Goal: Answer question/provide support: Share knowledge or assist other users

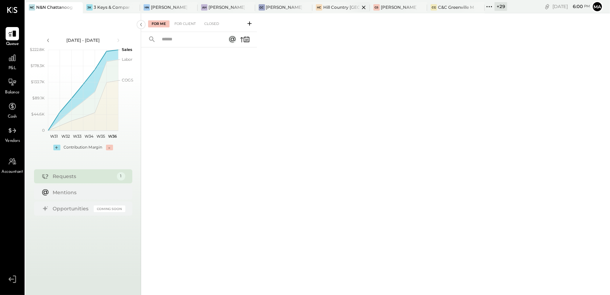
click at [339, 10] on div "Hill Country [GEOGRAPHIC_DATA]" at bounding box center [341, 7] width 36 height 6
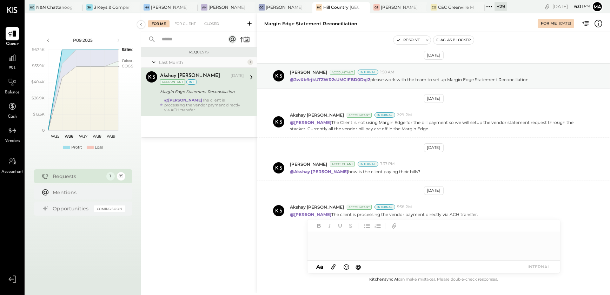
scroll to position [4, 0]
click at [186, 25] on div "For Client" at bounding box center [185, 23] width 28 height 7
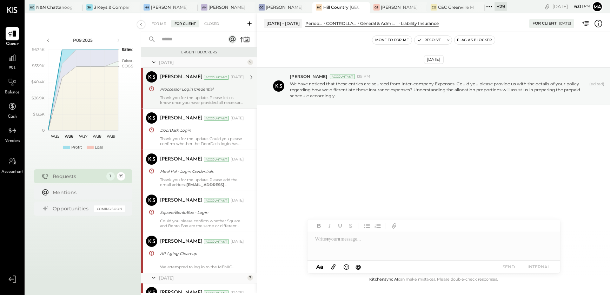
click at [206, 98] on div "Thank you for the update. Please let us know once you have provided all necessa…" at bounding box center [202, 100] width 84 height 10
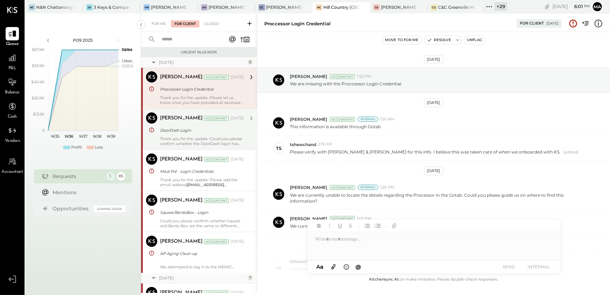
scroll to position [134, 0]
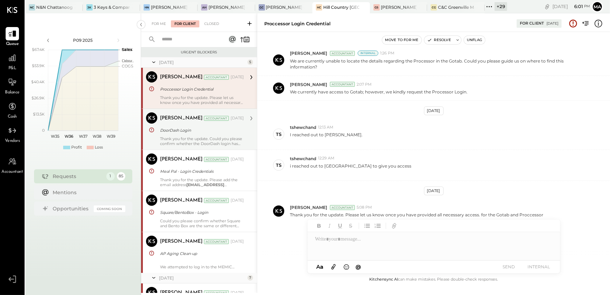
click at [178, 140] on div "Thank you for the update. Could you please confirm whether the DoorDash login h…" at bounding box center [202, 141] width 84 height 10
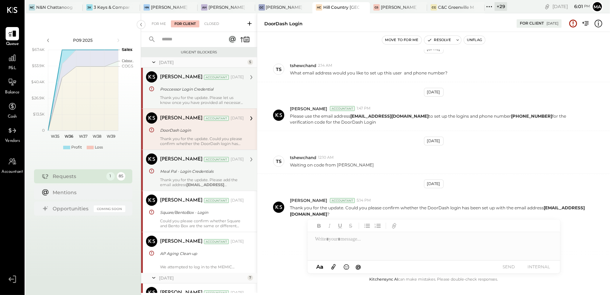
scroll to position [53, 0]
click at [178, 172] on div "Meal Pal - Login Credentials" at bounding box center [201, 171] width 82 height 7
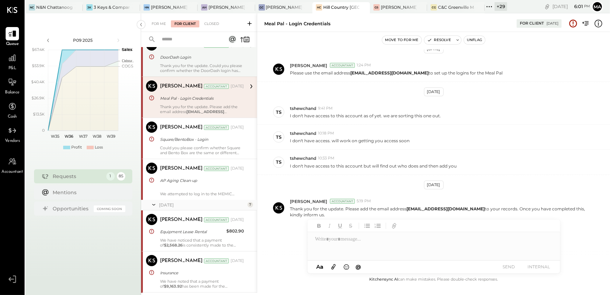
scroll to position [96, 0]
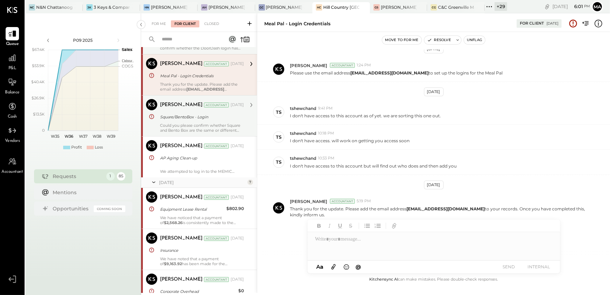
click at [183, 128] on div "Could you please confirm whether Square and Bento Box are the same or different…" at bounding box center [202, 128] width 84 height 10
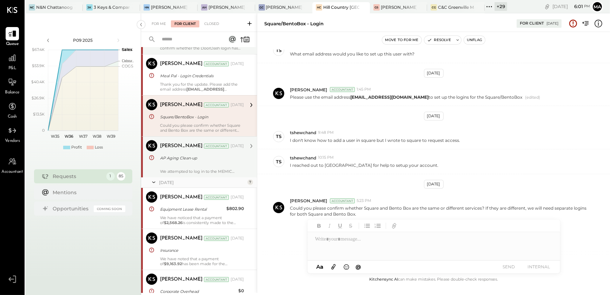
scroll to position [72, 0]
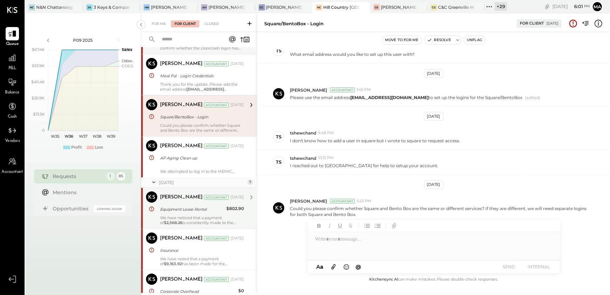
drag, startPoint x: 179, startPoint y: 158, endPoint x: 171, endPoint y: 203, distance: 45.1
click at [179, 159] on div "AP Aging Clean-up" at bounding box center [201, 158] width 82 height 7
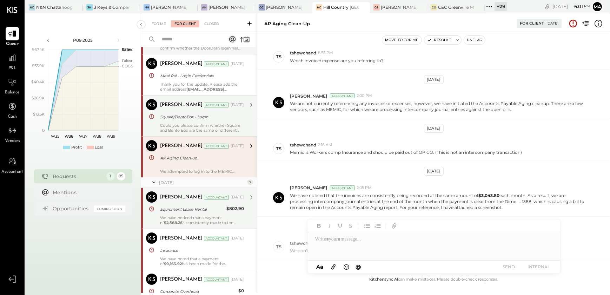
scroll to position [175, 0]
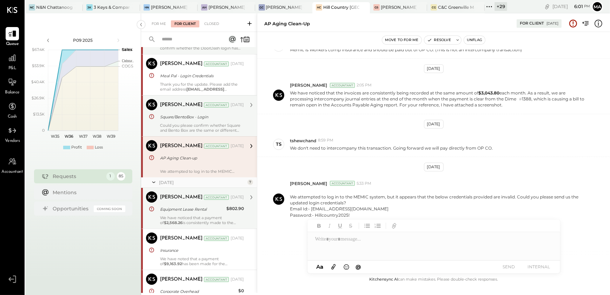
click at [175, 209] on div "Equipment Lease Rental" at bounding box center [192, 209] width 64 height 7
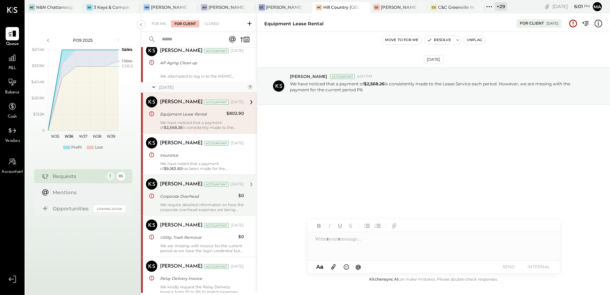
scroll to position [191, 0]
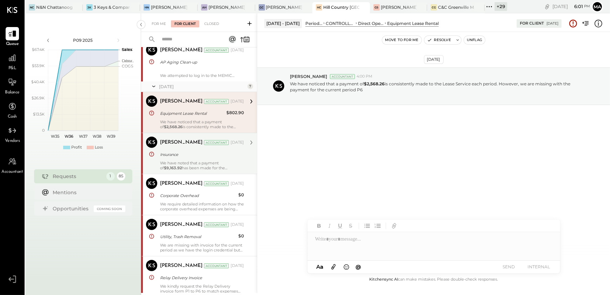
click at [188, 157] on div "Insurance" at bounding box center [201, 154] width 82 height 7
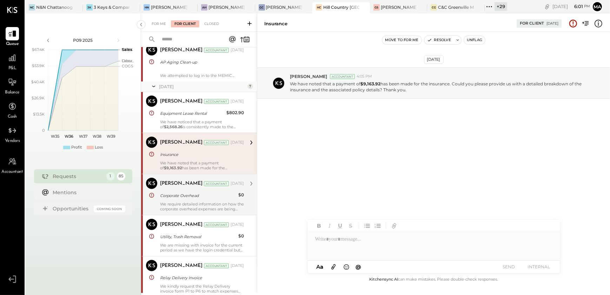
click at [180, 204] on div "We require detailed information on how the corporate overhead expenses are bein…" at bounding box center [202, 207] width 84 height 10
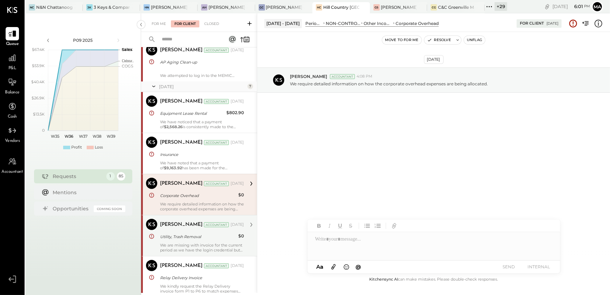
click at [198, 254] on div "[PERSON_NAME] Accountant [PERSON_NAME] Accountant [DATE] Utility, Trash Removal…" at bounding box center [199, 235] width 116 height 41
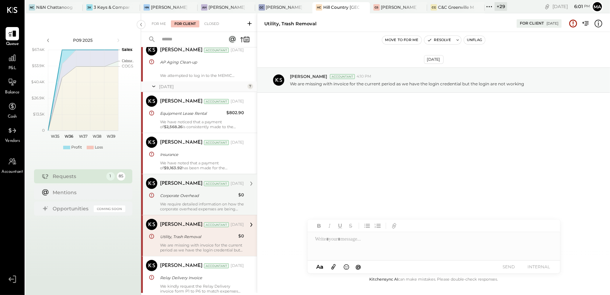
scroll to position [287, 0]
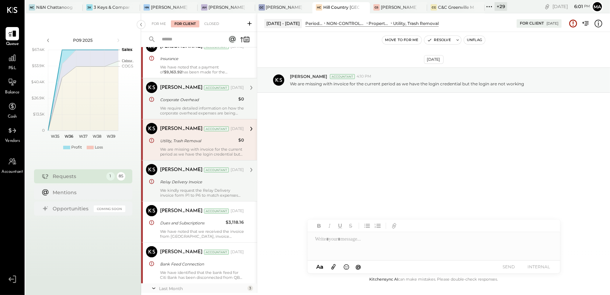
click at [203, 190] on div "We kindly request the Relay Delivery invoice form P1 to P6 to match expenses ag…" at bounding box center [202, 193] width 84 height 10
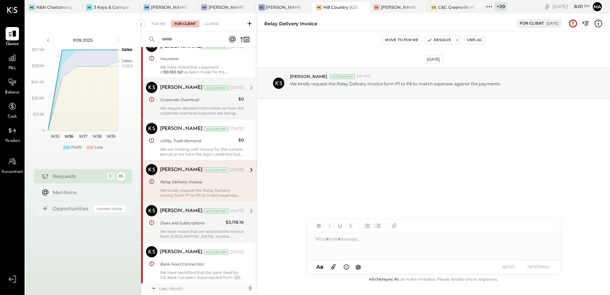
click at [213, 225] on div "Dues and Subscriptions" at bounding box center [192, 222] width 64 height 7
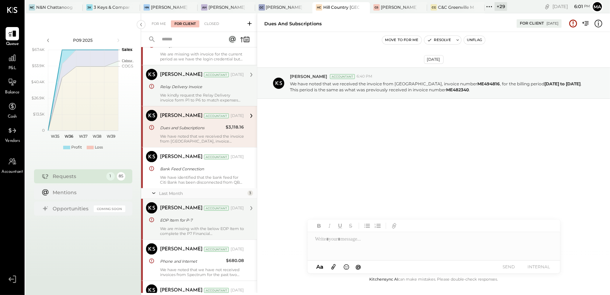
scroll to position [383, 0]
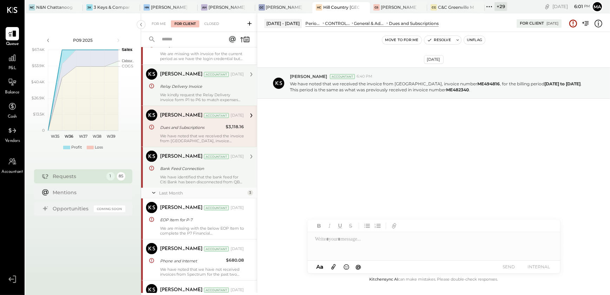
click at [206, 175] on div "We have identified that the bank feed for Citi Bank has been disconnected from …" at bounding box center [202, 180] width 84 height 10
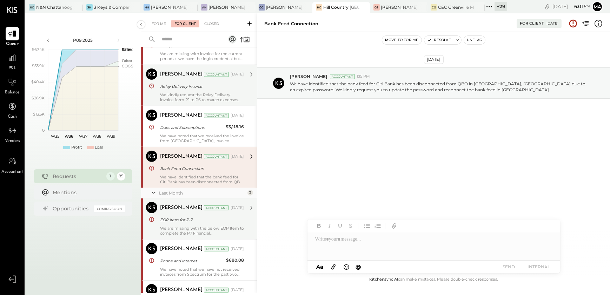
click at [189, 220] on div "EOP Item for P-7" at bounding box center [201, 219] width 82 height 7
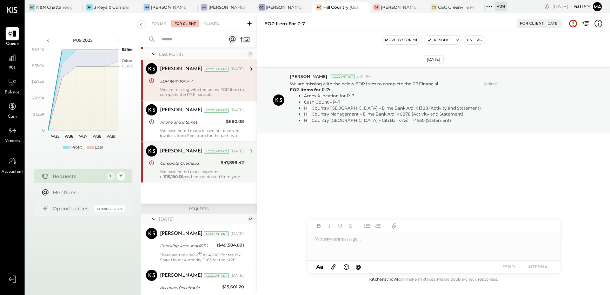
scroll to position [511, 0]
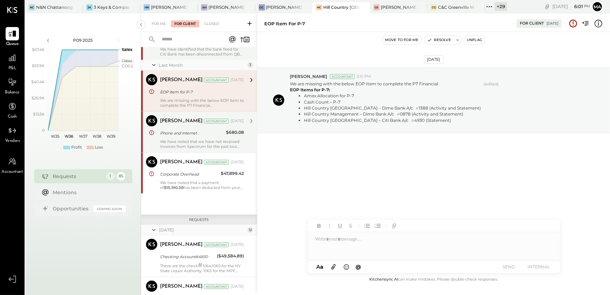
click at [191, 137] on div "[PERSON_NAME] Accountant [DATE] Phone and Internet $680.08 We have noted that w…" at bounding box center [202, 132] width 84 height 34
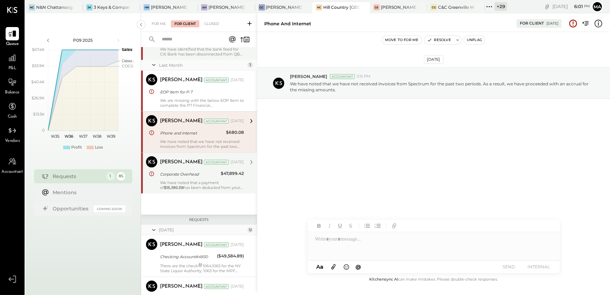
click at [196, 182] on div "We have noted that a payment of $15,190.38 has been deducted from your Hill Cou…" at bounding box center [202, 185] width 84 height 10
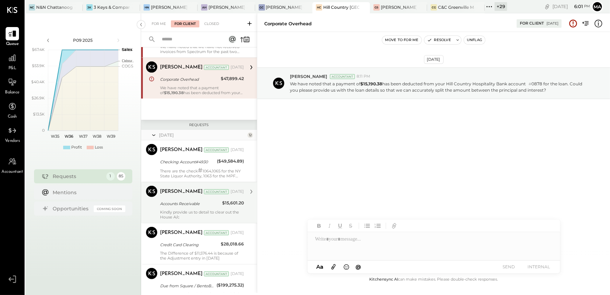
scroll to position [606, 0]
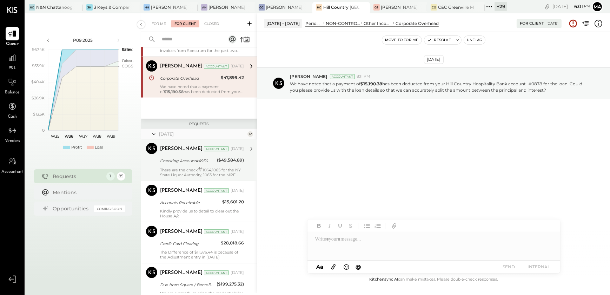
click at [190, 167] on div "There are the check # 1064,1065 for the NY State Liquor Authority, 1063 for the…" at bounding box center [202, 172] width 84 height 11
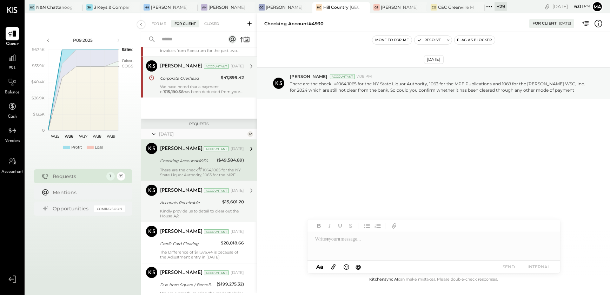
click at [194, 195] on div "[PERSON_NAME] Accountant [DATE]" at bounding box center [202, 191] width 84 height 12
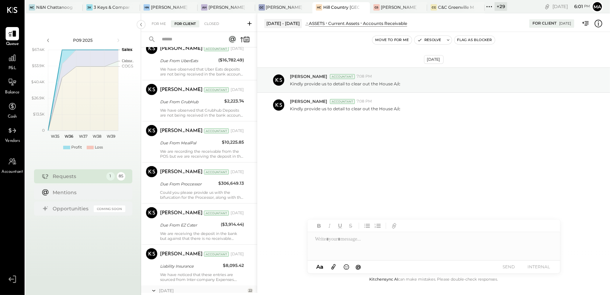
scroll to position [958, 0]
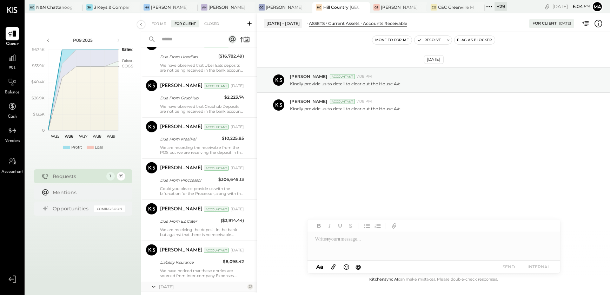
click at [336, 145] on div "[DATE] [PERSON_NAME] Accountant 7:08 PM Kindly provide us to detail to clear ou…" at bounding box center [433, 110] width 353 height 121
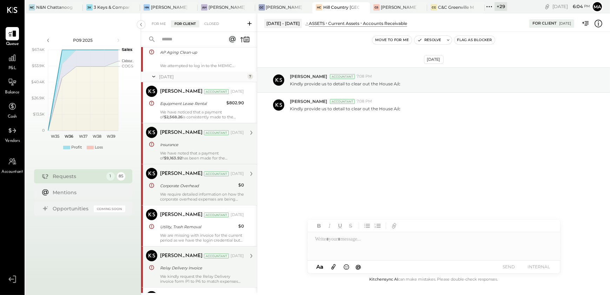
scroll to position [199, 0]
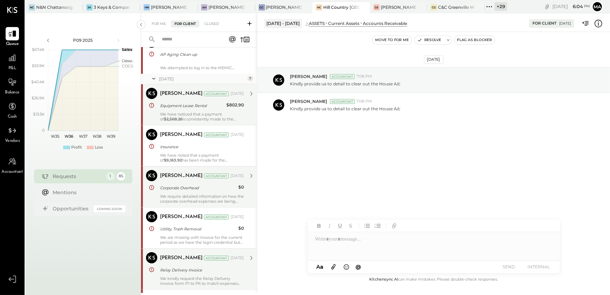
click at [187, 99] on div "[PERSON_NAME] Accountant [DATE] Equipment Lease Rental $802.90 We have noticed …" at bounding box center [202, 105] width 84 height 34
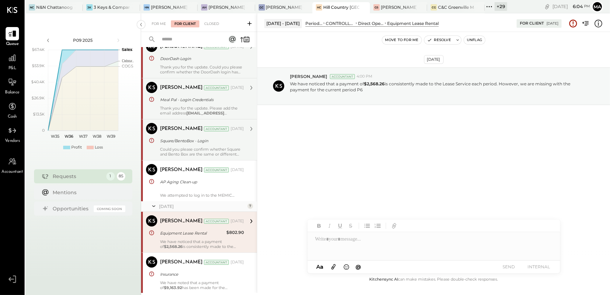
scroll to position [71, 0]
click at [183, 103] on div "Meal Pal - Login Credentials" at bounding box center [201, 100] width 82 height 7
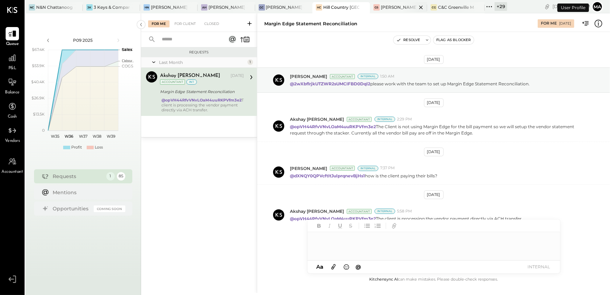
scroll to position [4, 0]
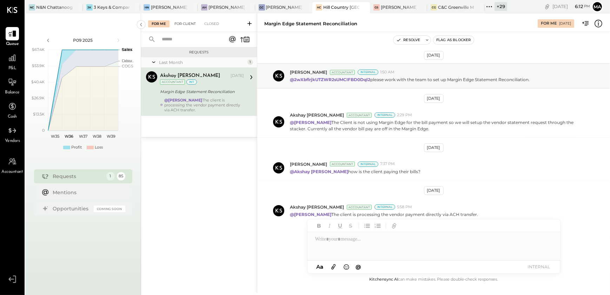
click at [189, 22] on div "For Client" at bounding box center [185, 23] width 28 height 7
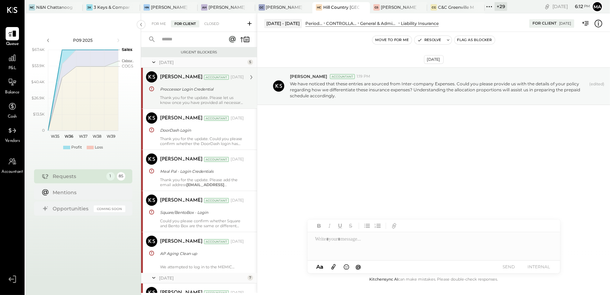
click at [196, 97] on div "Thank you for the update. Please let us know once you have provided all necessa…" at bounding box center [202, 100] width 84 height 10
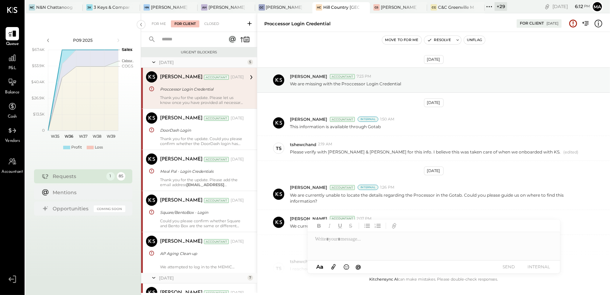
scroll to position [134, 0]
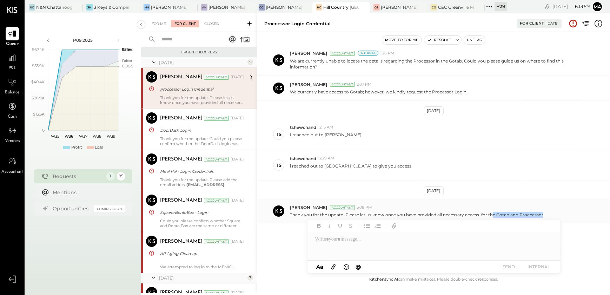
drag, startPoint x: 492, startPoint y: 211, endPoint x: 542, endPoint y: 212, distance: 50.6
click at [542, 212] on div "Thank you for the update. Please let us know once you have provided all necessa…" at bounding box center [447, 213] width 315 height 7
drag, startPoint x: 356, startPoint y: 216, endPoint x: 499, endPoint y: 217, distance: 142.9
click at [499, 217] on div "Narendra Gupta Accountant 5:08 PM Thank you for the update. Please let us know …" at bounding box center [433, 211] width 353 height 25
drag, startPoint x: 269, startPoint y: 23, endPoint x: 392, endPoint y: 25, distance: 122.6
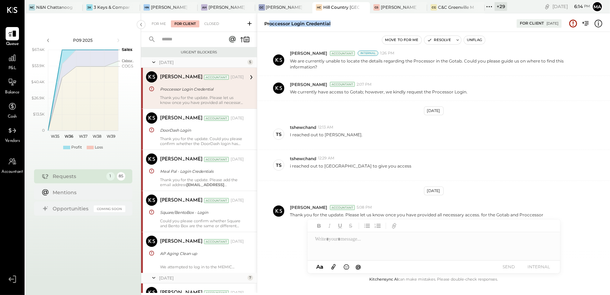
click at [392, 25] on div "Proccessor Login Credential" at bounding box center [386, 23] width 245 height 7
click at [467, 25] on div "Proccessor Login Credential" at bounding box center [386, 23] width 245 height 7
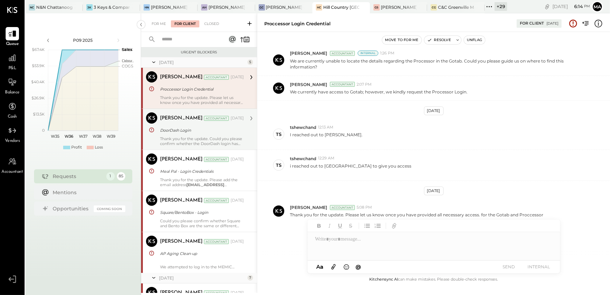
click at [191, 136] on div "Thank you for the update. Could you please confirm whether the DoorDash login h…" at bounding box center [202, 141] width 84 height 10
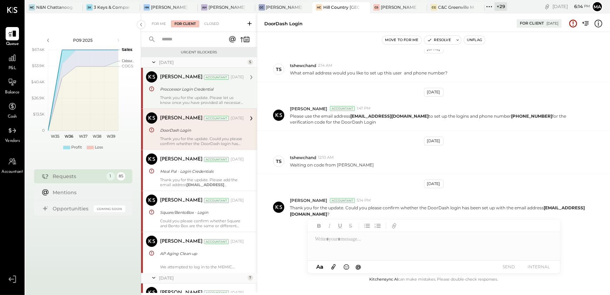
scroll to position [53, 0]
click at [213, 103] on div "Thank you for the update. Please let us know once you have provided all necessa…" at bounding box center [202, 100] width 84 height 10
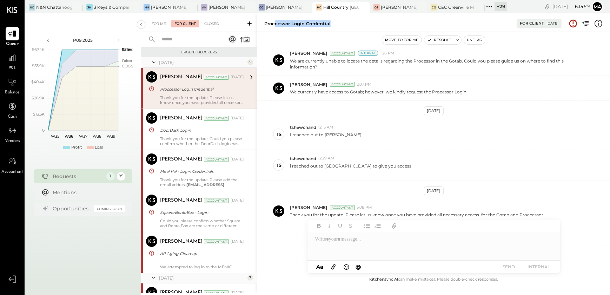
drag, startPoint x: 274, startPoint y: 21, endPoint x: 373, endPoint y: 20, distance: 99.0
click at [373, 20] on div "Proccessor Login Credential" at bounding box center [386, 23] width 245 height 7
click at [470, 38] on button "Unflag" at bounding box center [474, 40] width 21 height 8
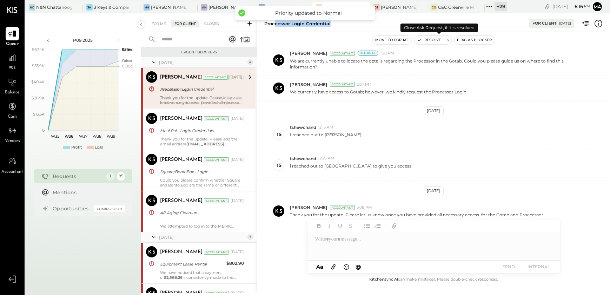
click at [435, 41] on button "Resolve" at bounding box center [429, 40] width 29 height 8
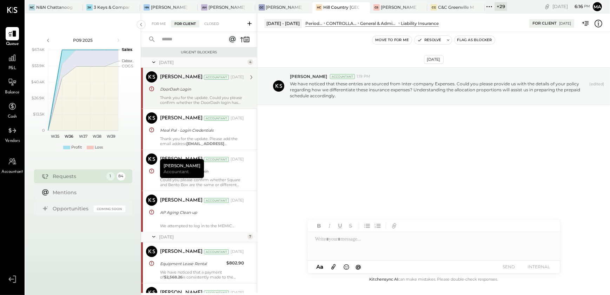
click at [171, 90] on div "DoorDash Login" at bounding box center [201, 89] width 82 height 7
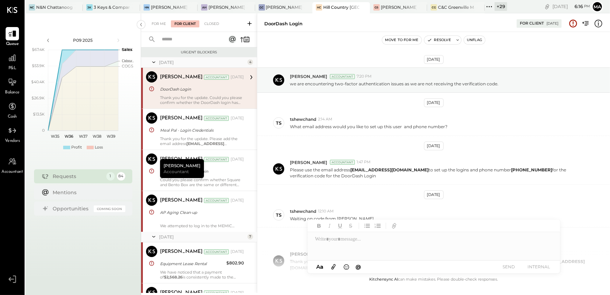
scroll to position [53, 0]
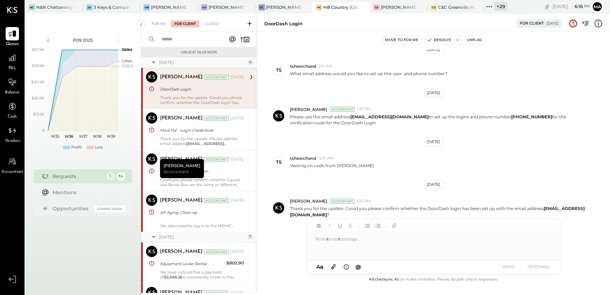
click at [166, 64] on div "[DATE]" at bounding box center [202, 62] width 87 height 6
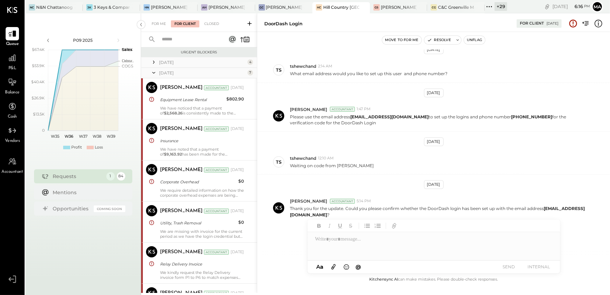
click at [174, 61] on div "[DATE]" at bounding box center [202, 62] width 87 height 6
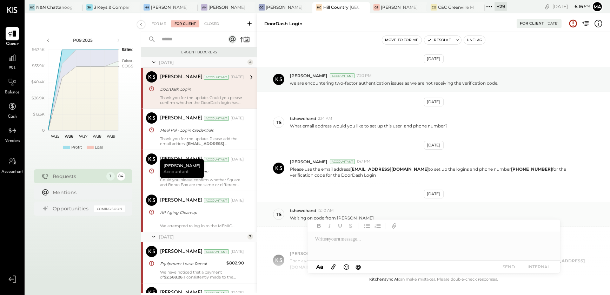
scroll to position [0, 0]
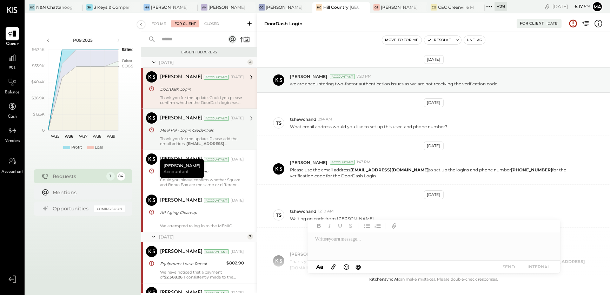
click at [178, 135] on div "Narendra Gupta Accountant Jun 26, 2025 Meal Pal - Login Credentials Thank you f…" at bounding box center [202, 129] width 84 height 34
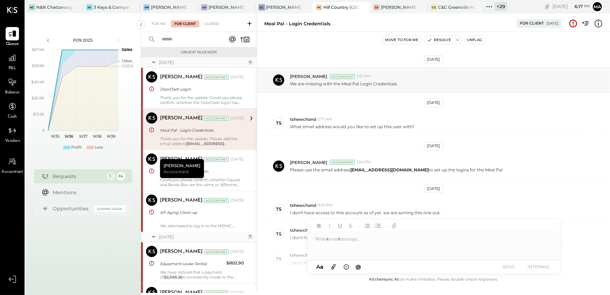
scroll to position [97, 0]
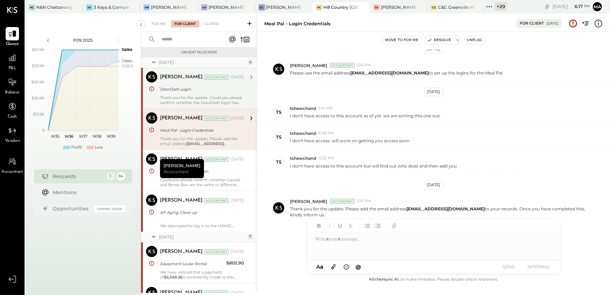
click at [175, 97] on div "Thank you for the update. Could you please confirm whether the DoorDash login h…" at bounding box center [202, 100] width 84 height 10
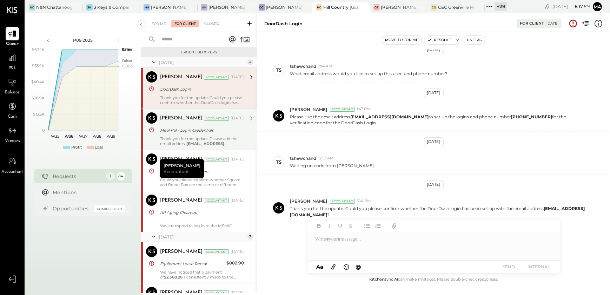
drag, startPoint x: 175, startPoint y: 97, endPoint x: 181, endPoint y: 139, distance: 43.3
click at [181, 139] on div "Thank you for the update. Please add the email address venice@kitchensync.us to…" at bounding box center [202, 141] width 84 height 10
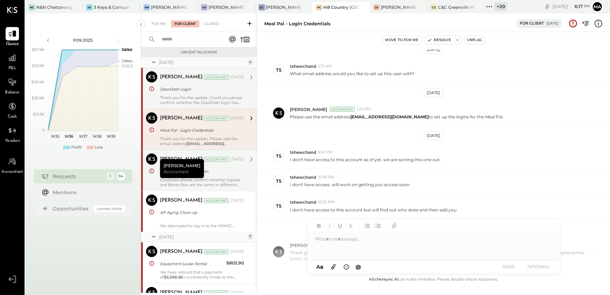
scroll to position [97, 0]
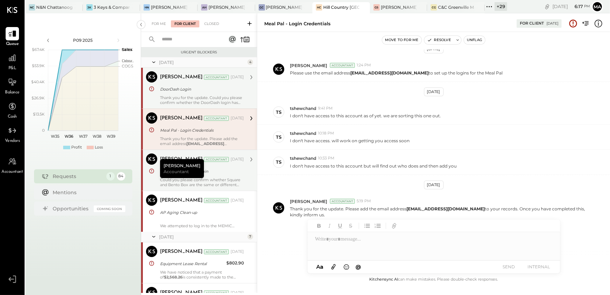
click at [240, 173] on div "Square/BentoBox - Login" at bounding box center [201, 171] width 82 height 7
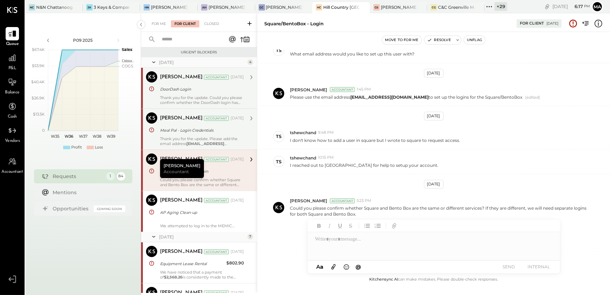
scroll to position [72, 0]
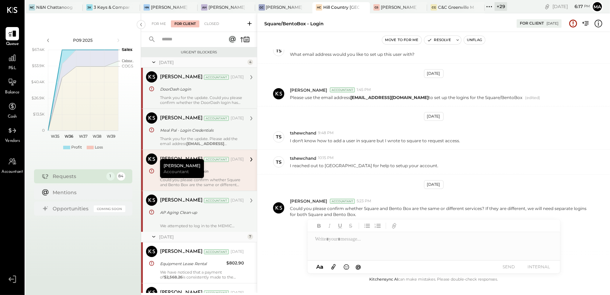
click at [222, 206] on div "Narendra Gupta Accountant Jun 26, 2025" at bounding box center [202, 201] width 84 height 12
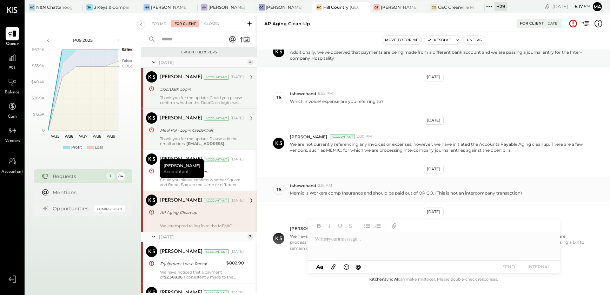
scroll to position [96, 0]
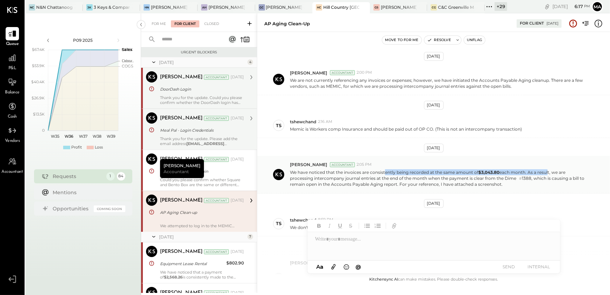
drag, startPoint x: 386, startPoint y: 172, endPoint x: 547, endPoint y: 171, distance: 161.2
click at [547, 171] on p "We have noticed that the invoices are consistently being recorded at the same a…" at bounding box center [439, 178] width 299 height 18
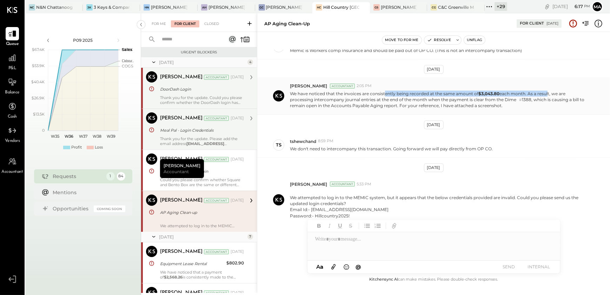
scroll to position [175, 0]
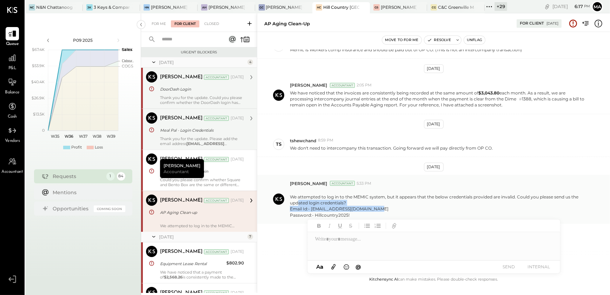
drag, startPoint x: 298, startPoint y: 204, endPoint x: 389, endPoint y: 207, distance: 90.6
click at [389, 207] on p "We attempted to log in to the MEMIC system, but it appears that the below crede…" at bounding box center [439, 203] width 299 height 30
drag, startPoint x: 389, startPoint y: 207, endPoint x: 344, endPoint y: 199, distance: 45.3
click at [344, 199] on p "We attempted to log in to the MEMIC system, but it appears that the below crede…" at bounding box center [439, 203] width 299 height 30
drag, startPoint x: 435, startPoint y: 197, endPoint x: 515, endPoint y: 195, distance: 79.4
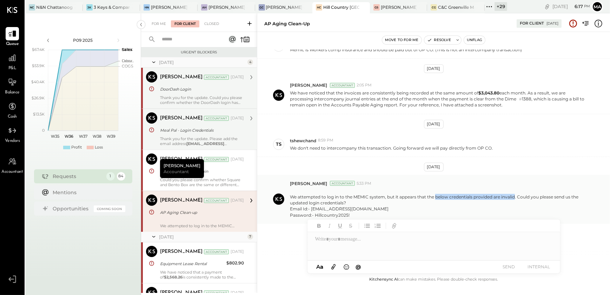
click at [515, 195] on p "We attempted to log in to the MEMIC system, but it appears that the below crede…" at bounding box center [439, 203] width 299 height 30
drag, startPoint x: 320, startPoint y: 204, endPoint x: 375, endPoint y: 204, distance: 55.1
click at [375, 204] on p "We attempted to log in to the MEMIC system, but it appears that the below crede…" at bounding box center [439, 203] width 299 height 30
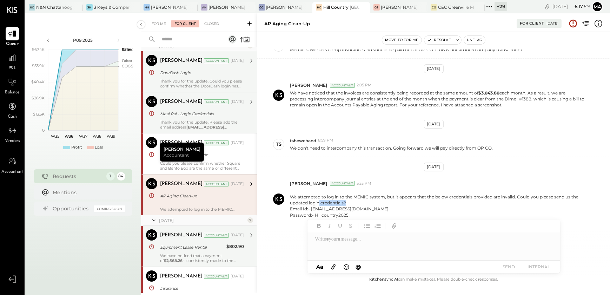
scroll to position [32, 0]
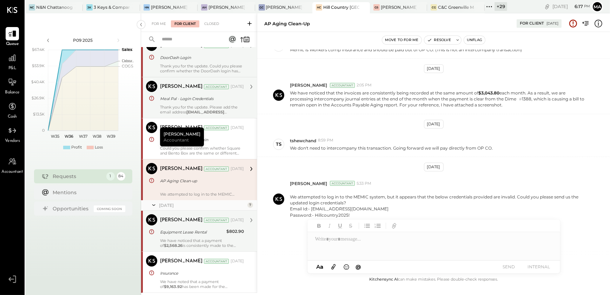
click at [199, 234] on div "Equipment Lease Rental" at bounding box center [192, 232] width 64 height 7
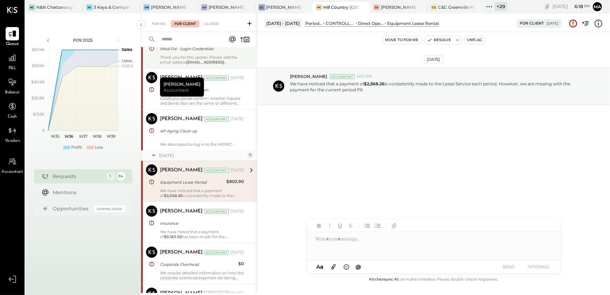
scroll to position [96, 0]
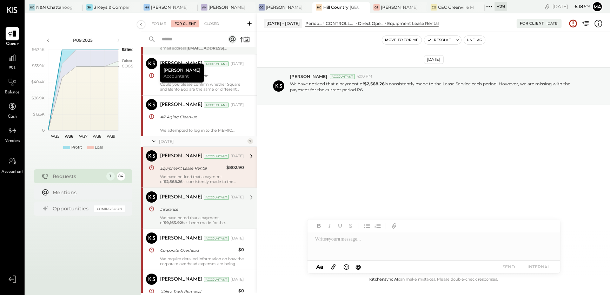
click at [193, 199] on div "[PERSON_NAME]" at bounding box center [181, 197] width 42 height 7
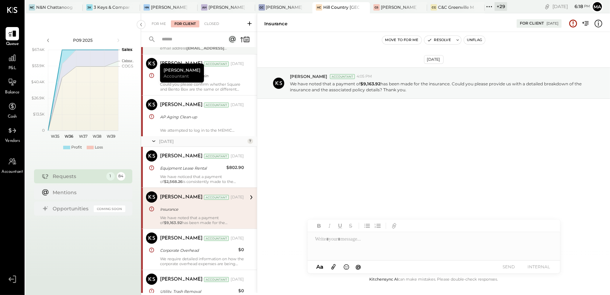
scroll to position [127, 0]
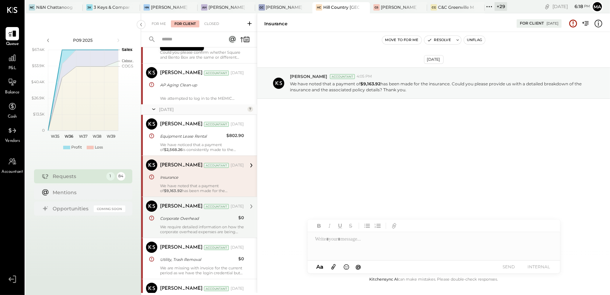
click at [176, 217] on div "Corporate Overhead" at bounding box center [198, 218] width 76 height 7
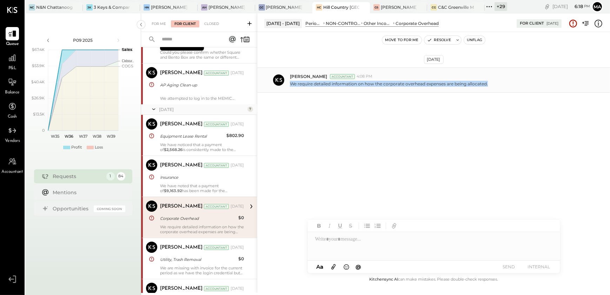
drag, startPoint x: 291, startPoint y: 86, endPoint x: 541, endPoint y: 83, distance: 249.7
click at [541, 83] on div "We require detailed information on how the corporate overhead expenses are bein…" at bounding box center [447, 82] width 315 height 7
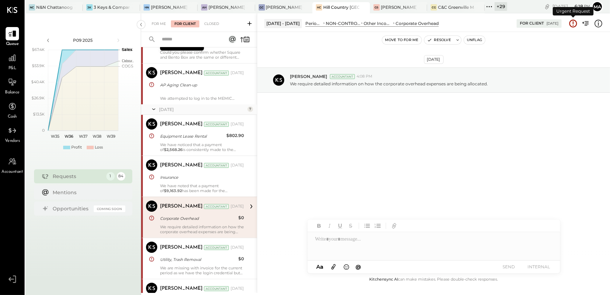
click at [573, 26] on icon at bounding box center [573, 23] width 9 height 9
click at [440, 40] on button "Resolve" at bounding box center [439, 40] width 29 height 8
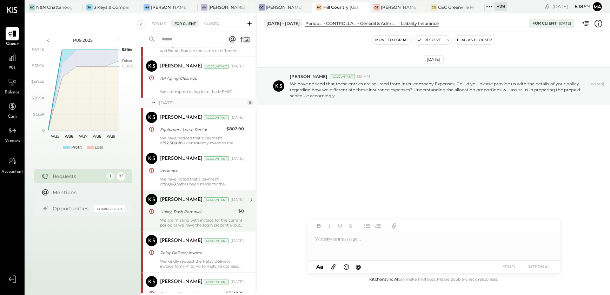
scroll to position [198, 0]
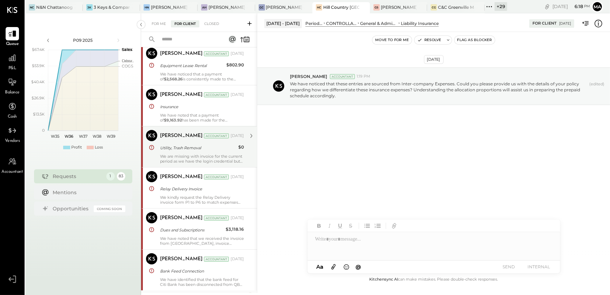
click at [193, 150] on div "Utility, Trash Removal" at bounding box center [198, 147] width 76 height 7
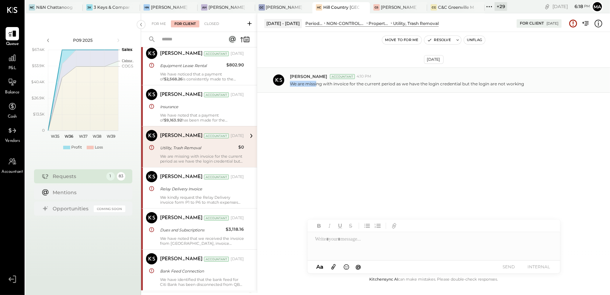
drag, startPoint x: 317, startPoint y: 87, endPoint x: 527, endPoint y: 78, distance: 210.2
click at [527, 78] on div "Narendra Gupta Accountant 4:10 PM We are missing with invoice for the current p…" at bounding box center [433, 79] width 353 height 25
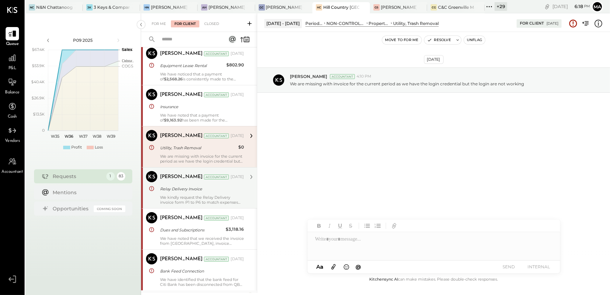
click at [178, 196] on div "We kindly request the Relay Delivery invoice form P1 to P6 to match expenses ag…" at bounding box center [202, 200] width 84 height 10
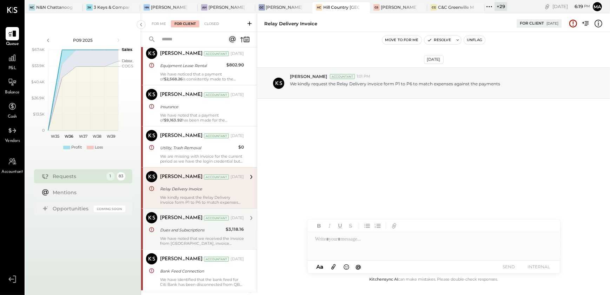
click at [231, 238] on div "We have noted that we received the invoice from Margin Edge, invoice number ME4…" at bounding box center [202, 241] width 84 height 10
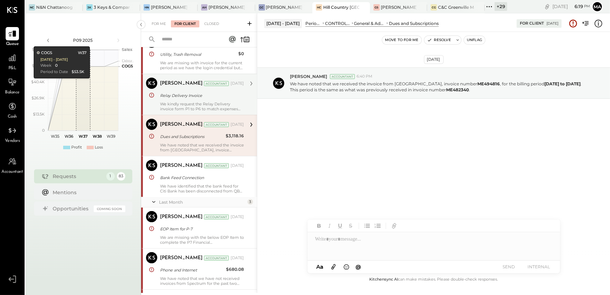
scroll to position [294, 0]
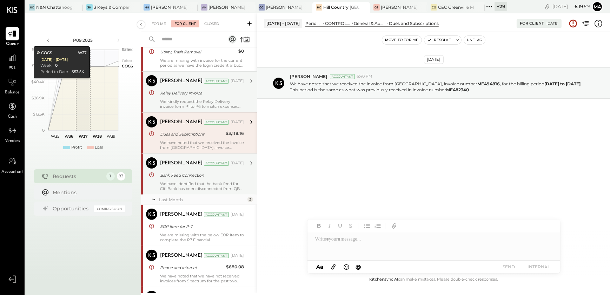
drag, startPoint x: 208, startPoint y: 177, endPoint x: 235, endPoint y: 193, distance: 31.5
click at [208, 177] on div "Bank Feed Connection" at bounding box center [201, 175] width 82 height 7
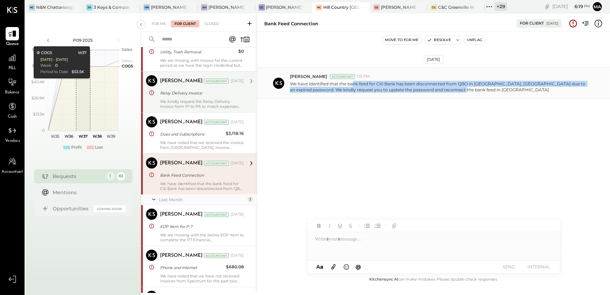
drag, startPoint x: 353, startPoint y: 84, endPoint x: 541, endPoint y: 90, distance: 187.6
click at [541, 90] on p "We have identified that the bank feed for Citi Bank has been disconnected from …" at bounding box center [439, 87] width 299 height 12
click at [432, 39] on button "Resolve" at bounding box center [439, 40] width 29 height 8
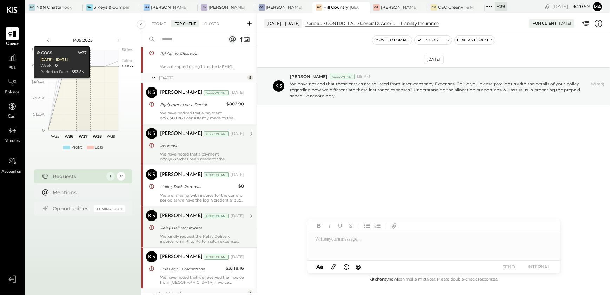
scroll to position [159, 0]
click at [173, 153] on div "We have noted that a payment of $9,163.92 has been made for the insurance. Coul…" at bounding box center [202, 156] width 84 height 10
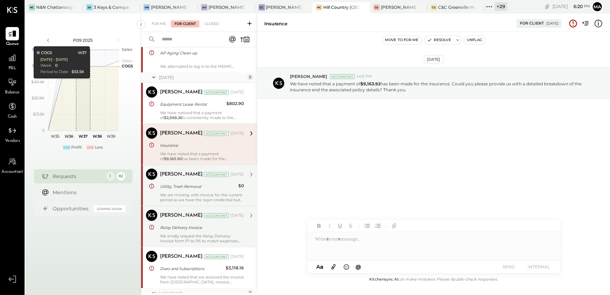
drag, startPoint x: 197, startPoint y: 186, endPoint x: 186, endPoint y: 228, distance: 42.5
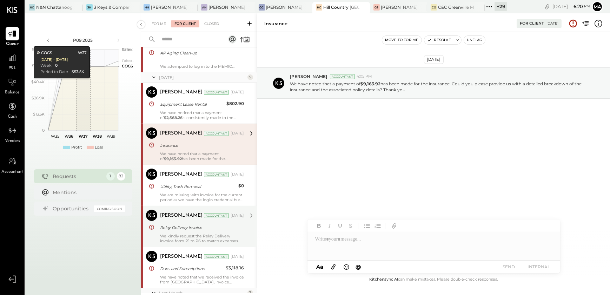
click at [196, 188] on div "Utility, Trash Removal" at bounding box center [198, 186] width 76 height 7
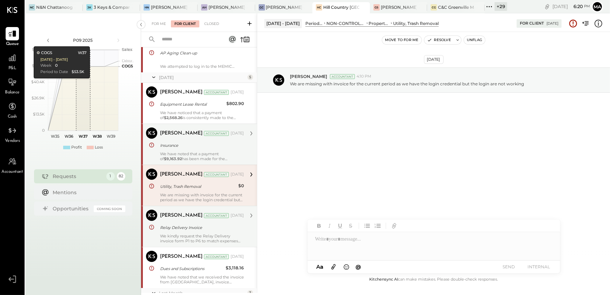
click at [185, 229] on div "Relay Delivery Invoice" at bounding box center [201, 227] width 82 height 7
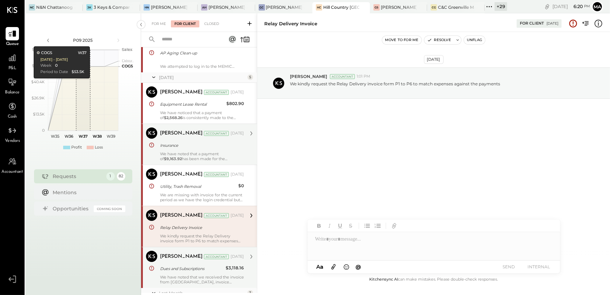
click at [173, 268] on div "Dues and Subscriptions" at bounding box center [192, 268] width 64 height 7
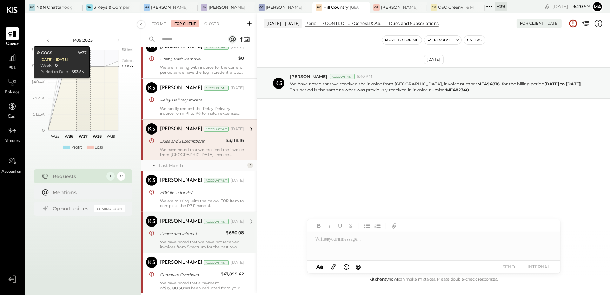
scroll to position [287, 0]
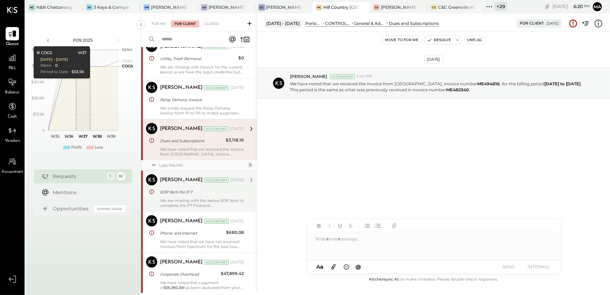
click at [209, 190] on div "EOP Item for P-7" at bounding box center [201, 192] width 82 height 7
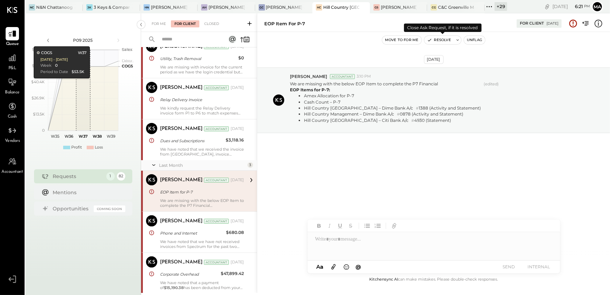
click at [446, 41] on button "Resolve" at bounding box center [439, 40] width 29 height 8
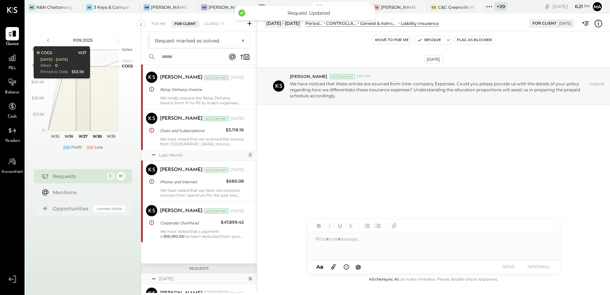
scroll to position [211, 0]
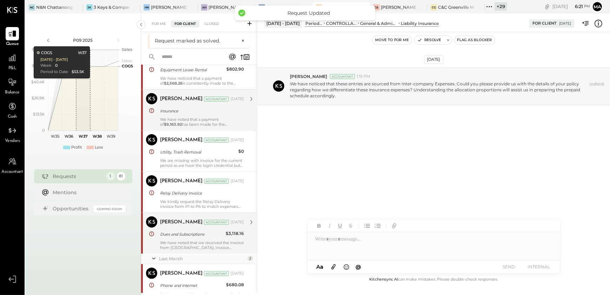
drag, startPoint x: 189, startPoint y: 238, endPoint x: 220, endPoint y: 251, distance: 33.7
click at [190, 236] on div "Narendra Gupta Accountant Jul 11, 2025 Dues and Subscriptions $3,118.16 We have…" at bounding box center [202, 233] width 84 height 34
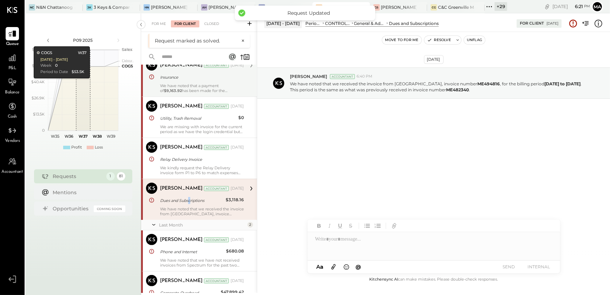
scroll to position [275, 0]
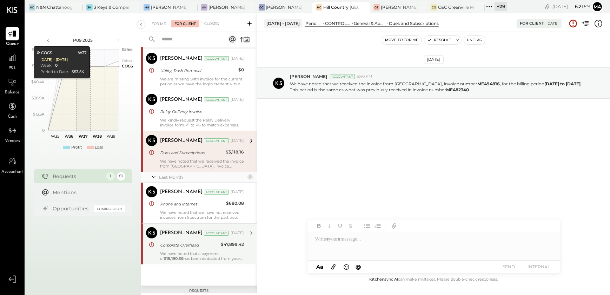
click at [192, 225] on div "Narendra Gupta Accountant Narendra Gupta Accountant Aug 07, 2025 Corporate Over…" at bounding box center [199, 243] width 116 height 41
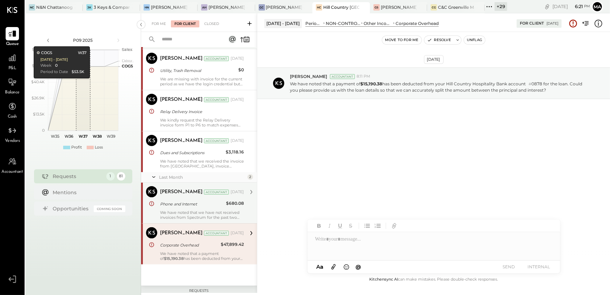
click at [194, 207] on div "Phone and Internet" at bounding box center [192, 204] width 64 height 8
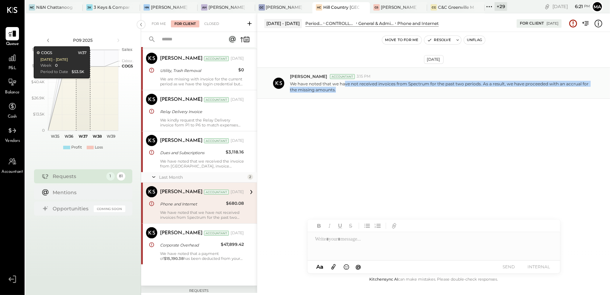
drag, startPoint x: 354, startPoint y: 85, endPoint x: 548, endPoint y: 92, distance: 194.3
click at [548, 92] on p "We have noted that we have not received invoices from Spectrum for the past two…" at bounding box center [439, 87] width 299 height 12
click at [440, 40] on button "Resolve" at bounding box center [439, 40] width 29 height 8
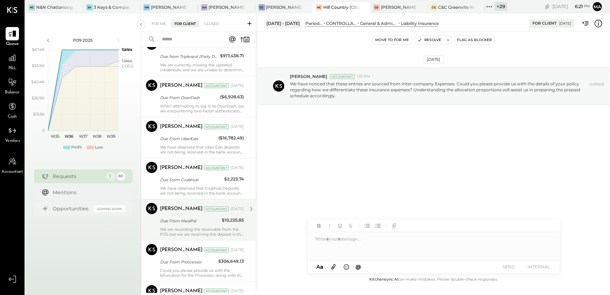
scroll to position [926, 0]
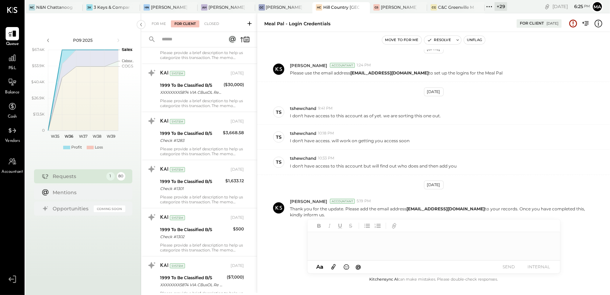
scroll to position [3346, 0]
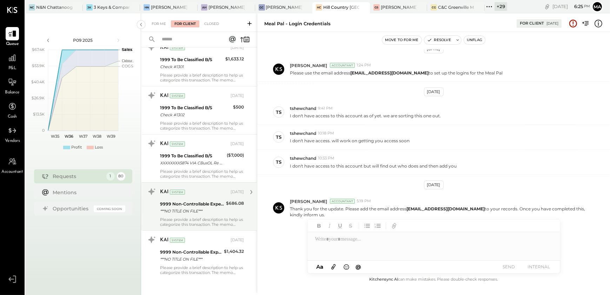
drag, startPoint x: 172, startPoint y: 264, endPoint x: 192, endPoint y: 212, distance: 55.4
click at [172, 265] on div "Please provide a brief description to help us categorize this transaction. The …" at bounding box center [202, 270] width 84 height 10
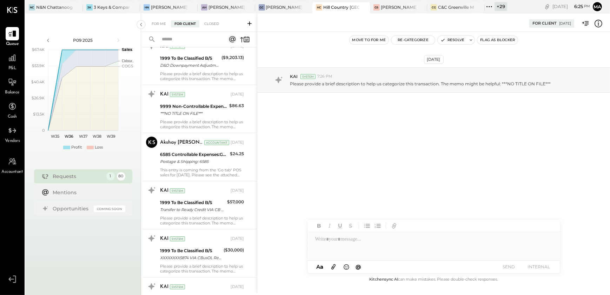
scroll to position [2963, 0]
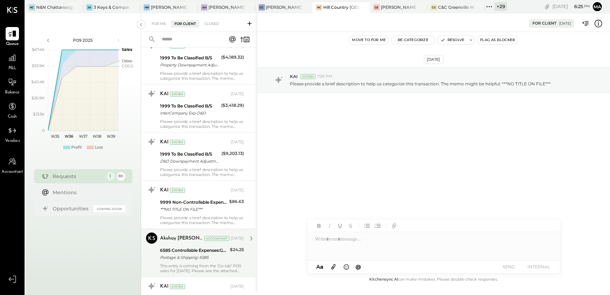
click at [180, 257] on div "Postage & Shipping: 6585" at bounding box center [194, 257] width 68 height 7
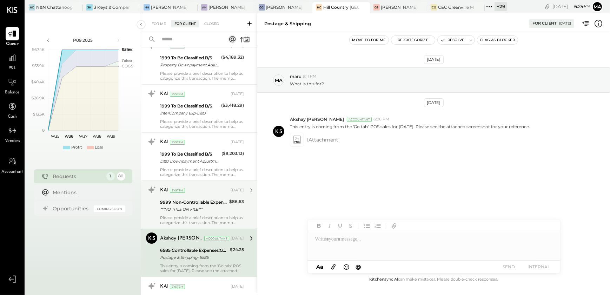
click at [182, 210] on div "9999 Non-Controllable Expenses:Other Income and Expenses:To Be Classified P&L *…" at bounding box center [193, 205] width 67 height 15
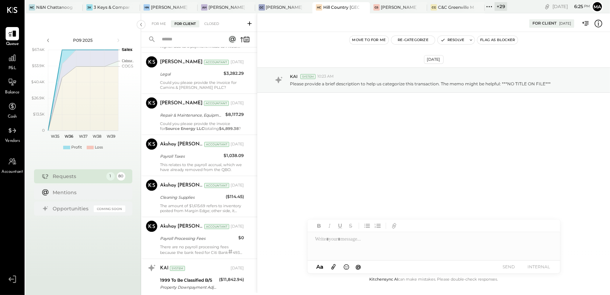
scroll to position [2548, 0]
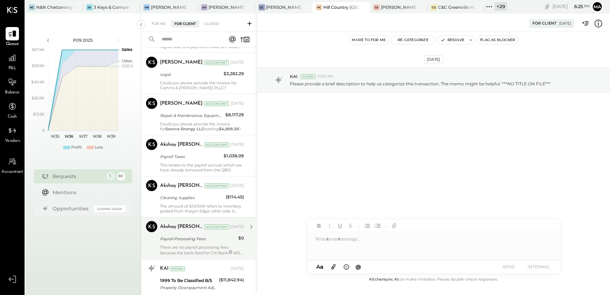
click at [183, 235] on div "Payroll Processing Fees" at bounding box center [198, 238] width 76 height 7
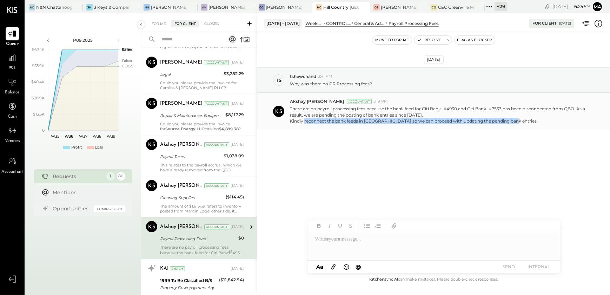
drag, startPoint x: 295, startPoint y: 120, endPoint x: 502, endPoint y: 125, distance: 207.2
click at [502, 125] on div "Akshay koshti Accountant 5:19 PM There are no payroll processing fees because t…" at bounding box center [433, 111] width 353 height 37
click at [429, 41] on button "Resolve" at bounding box center [429, 40] width 29 height 8
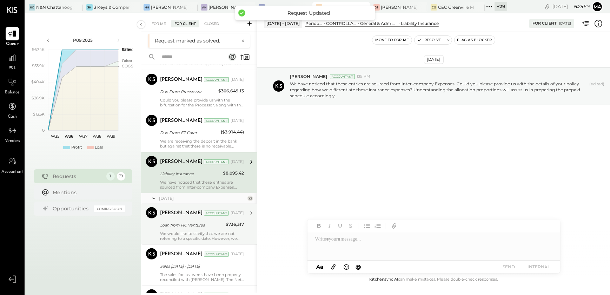
scroll to position [873, 0]
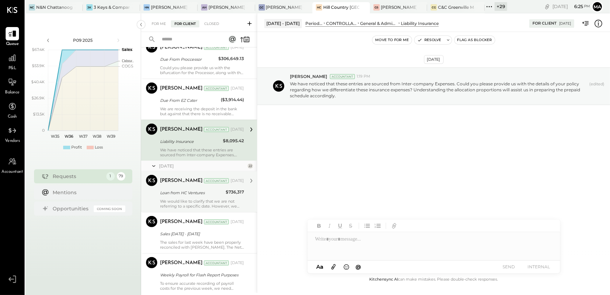
click at [177, 194] on div "Loan from HC Ventures" at bounding box center [192, 192] width 64 height 7
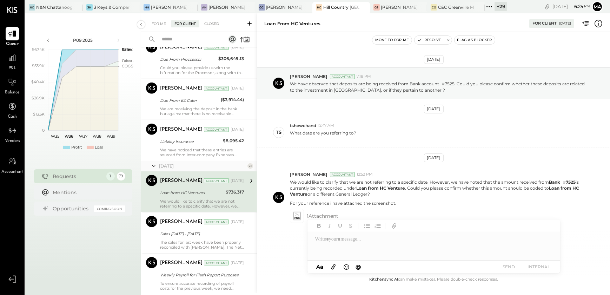
scroll to position [5, 0]
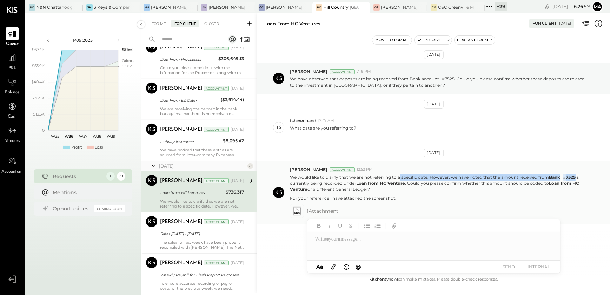
drag, startPoint x: 399, startPoint y: 177, endPoint x: 576, endPoint y: 176, distance: 176.6
click at [576, 176] on p "We would like to clarify that we are not referring to a specific date. However,…" at bounding box center [439, 183] width 299 height 18
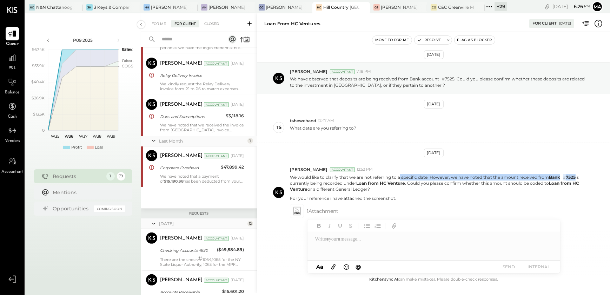
scroll to position [319, 0]
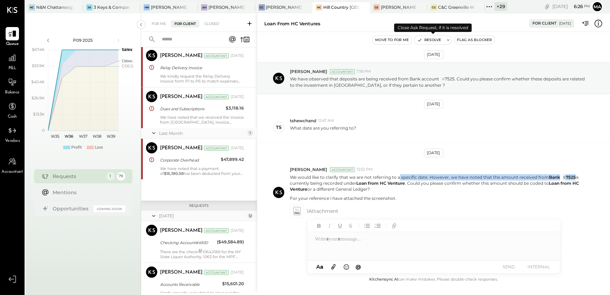
click at [422, 41] on button "Resolve" at bounding box center [429, 40] width 29 height 8
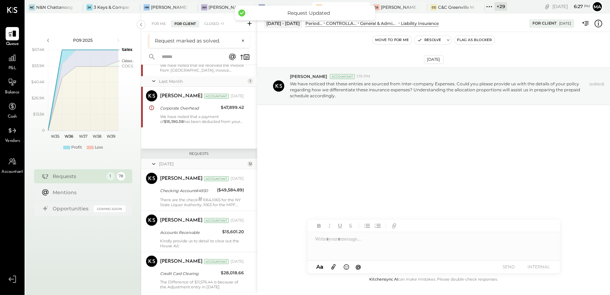
scroll to position [362, 0]
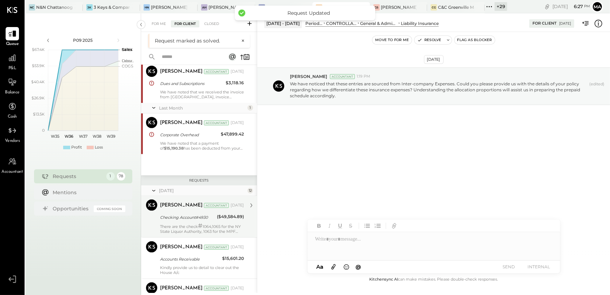
click at [174, 218] on div "Checking Account#4930" at bounding box center [187, 217] width 55 height 7
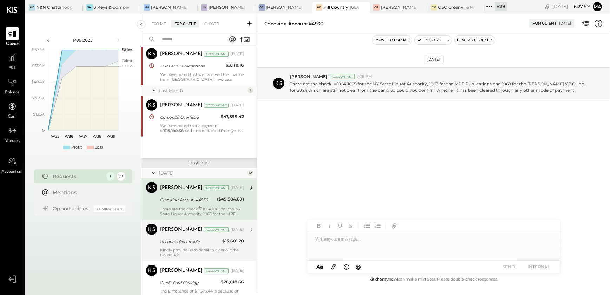
drag, startPoint x: 178, startPoint y: 242, endPoint x: 203, endPoint y: 244, distance: 25.3
click at [178, 242] on div "Accounts Receivable" at bounding box center [190, 241] width 60 height 7
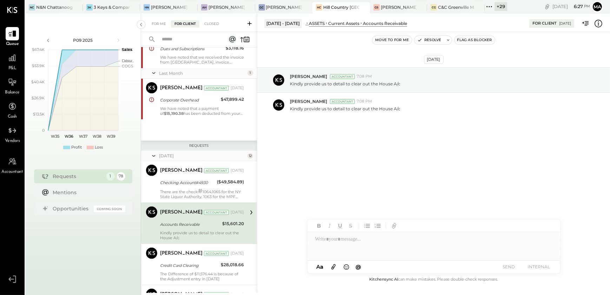
scroll to position [394, 0]
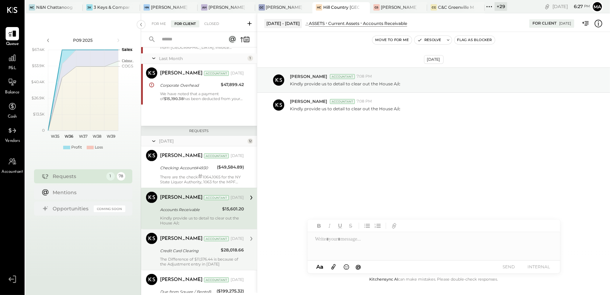
click at [194, 257] on div "The Difference of $11,576.44 is because of the Adjustment entry in [DATE]" at bounding box center [202, 262] width 84 height 10
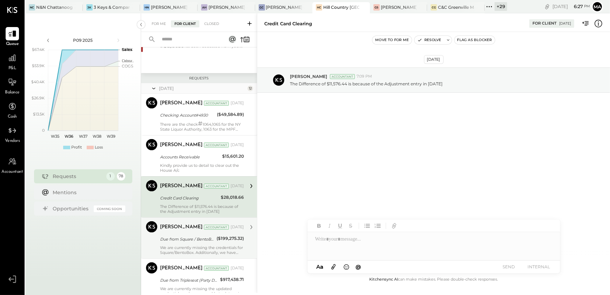
scroll to position [458, 0]
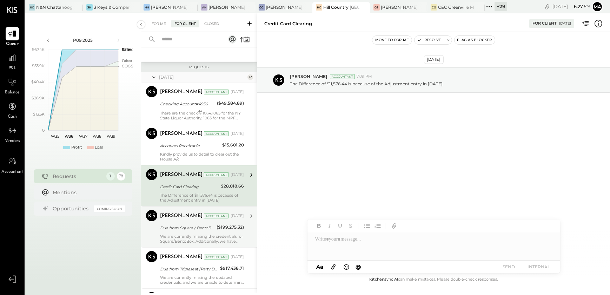
click at [171, 225] on div "Due from Square / BentoBox" at bounding box center [187, 227] width 54 height 7
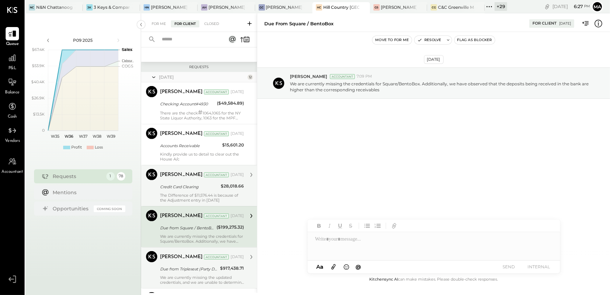
click at [198, 270] on div "Due from Tripleseat (Party Deposits)" at bounding box center [189, 268] width 58 height 7
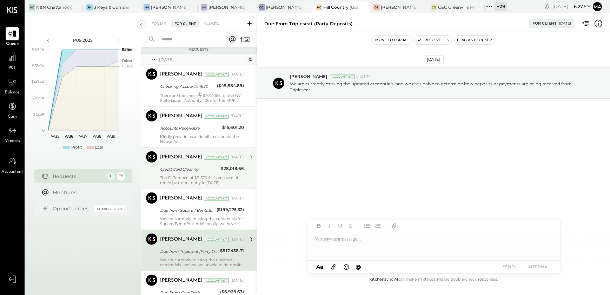
scroll to position [490, 0]
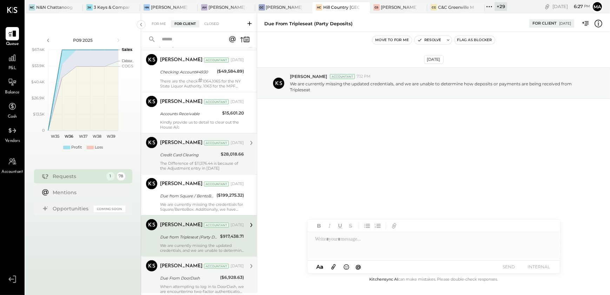
click at [186, 275] on div "Due From DoorDash" at bounding box center [189, 278] width 58 height 7
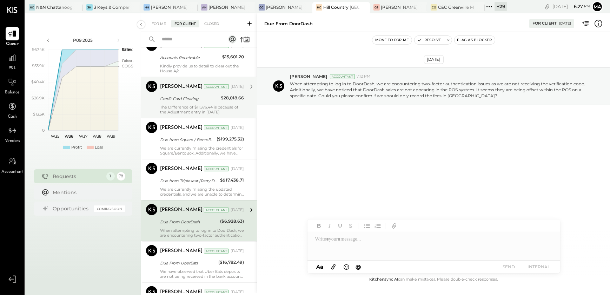
scroll to position [554, 0]
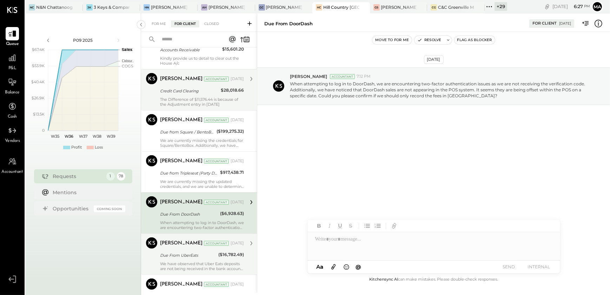
click at [193, 261] on div "We have observed that Uber Eats deposits are not being received in the bank acc…" at bounding box center [202, 266] width 84 height 10
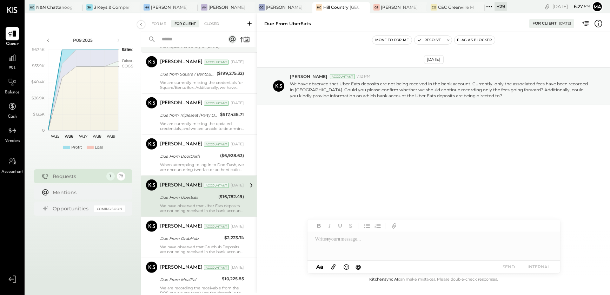
scroll to position [618, 0]
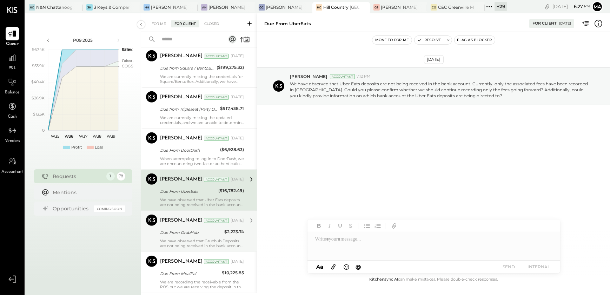
click at [209, 237] on div "Narendra Gupta Accountant May 29, 2025 Due From GrubHub $2,223.74 We have obser…" at bounding box center [202, 232] width 84 height 34
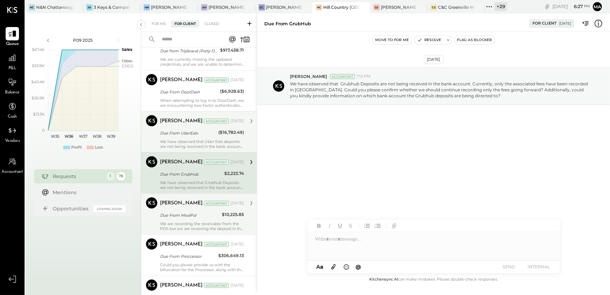
scroll to position [681, 0]
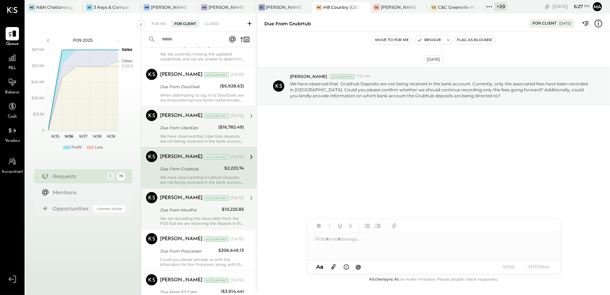
click at [207, 206] on div "Due From MealPal" at bounding box center [190, 209] width 60 height 7
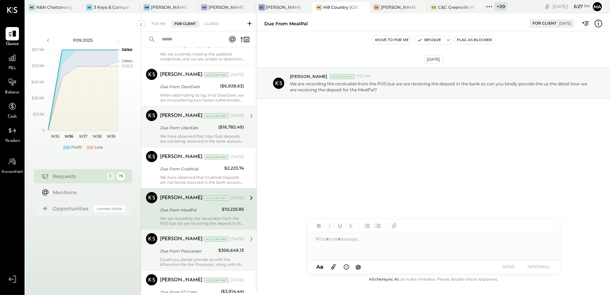
click at [221, 259] on div "Could you please provide us with the bifurcation for the Processor, along with …" at bounding box center [202, 262] width 84 height 10
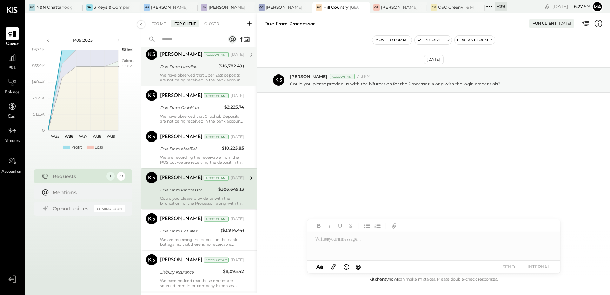
scroll to position [745, 0]
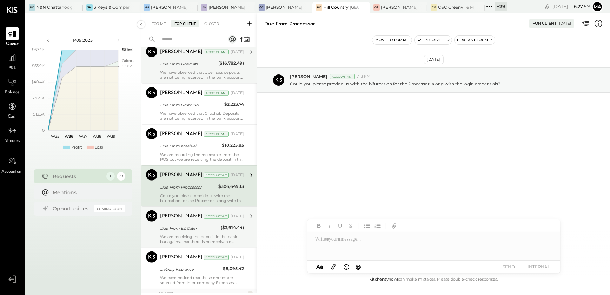
click at [190, 235] on div "We are receiving the deposit in the bank but against that there is no receivabl…" at bounding box center [202, 239] width 84 height 10
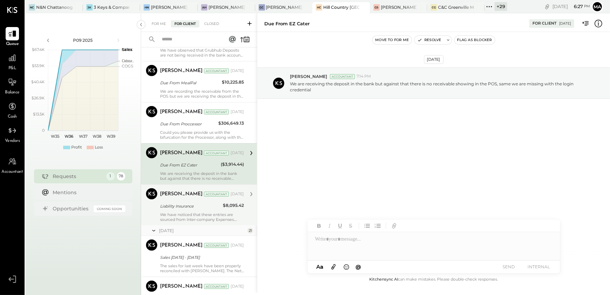
scroll to position [809, 0]
click at [182, 213] on div "We have noticed that these entries are sourced from Inter-company Expenses. Cou…" at bounding box center [202, 216] width 84 height 10
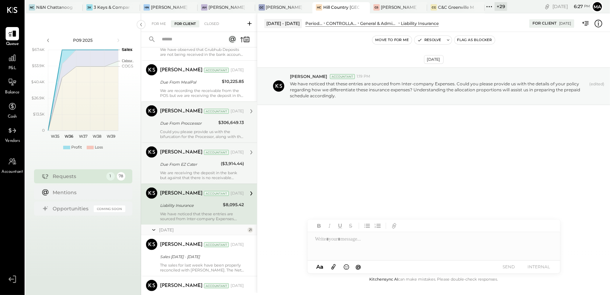
click at [199, 127] on div "Narendra Gupta Accountant May 29, 2025 Due From Proccessor $306,649.13 Could yo…" at bounding box center [202, 122] width 84 height 34
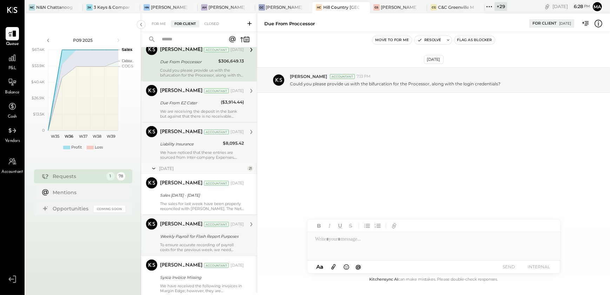
scroll to position [873, 0]
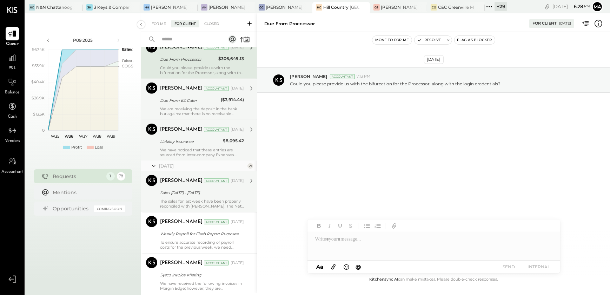
click at [190, 203] on div "The sales for last week have been properly reconciled with Gotab. The Net Sales…" at bounding box center [202, 204] width 84 height 10
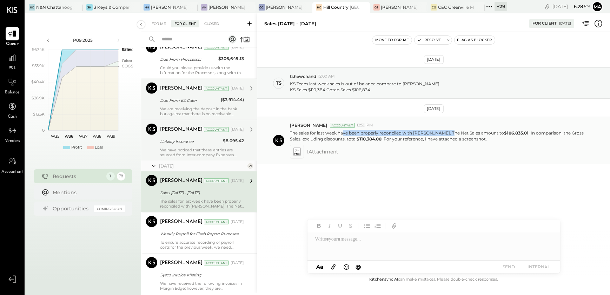
drag, startPoint x: 342, startPoint y: 132, endPoint x: 448, endPoint y: 133, distance: 106.1
click at [448, 133] on p "The sales for last week have been properly reconciled with Gotab. The Net Sales…" at bounding box center [439, 136] width 299 height 12
drag, startPoint x: 448, startPoint y: 133, endPoint x: 432, endPoint y: 40, distance: 94.4
click at [432, 40] on button "Resolve" at bounding box center [429, 40] width 29 height 8
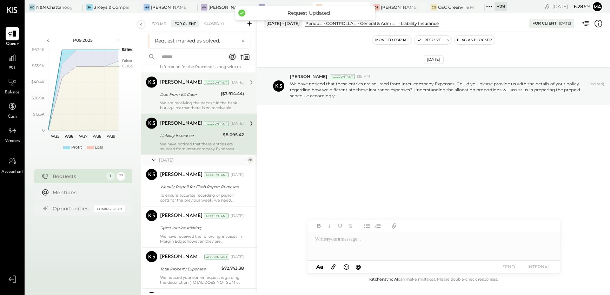
scroll to position [905, 0]
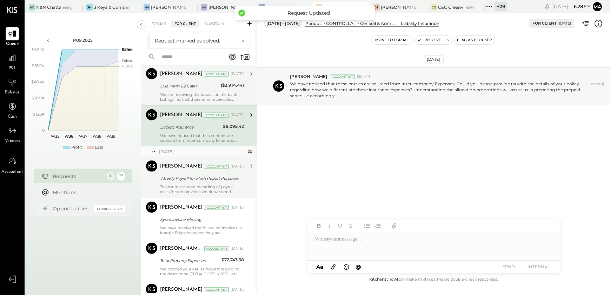
click at [193, 188] on div "To ensure accurate recording of payroll costs for the previous week, we need th…" at bounding box center [202, 189] width 84 height 10
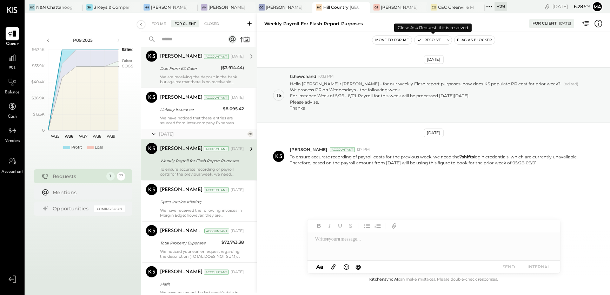
click at [438, 41] on button "Resolve" at bounding box center [429, 40] width 29 height 8
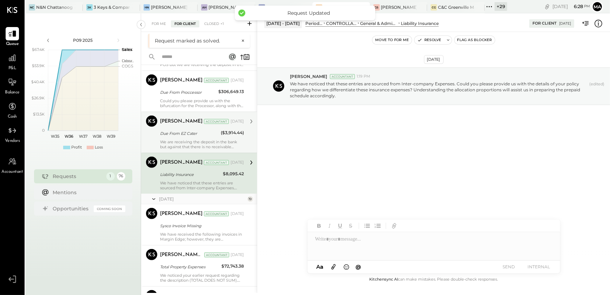
scroll to position [873, 0]
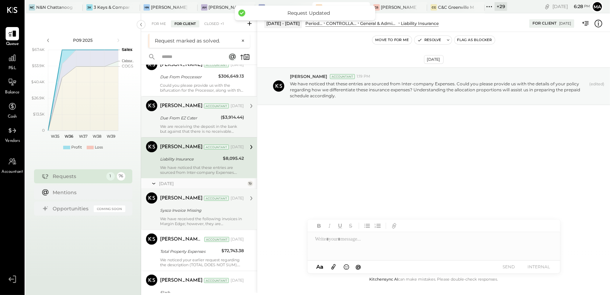
click at [217, 204] on div "Narendra Gupta Accountant Jun 10, 2025 Sysco Invoice Missing We have received t…" at bounding box center [202, 209] width 84 height 34
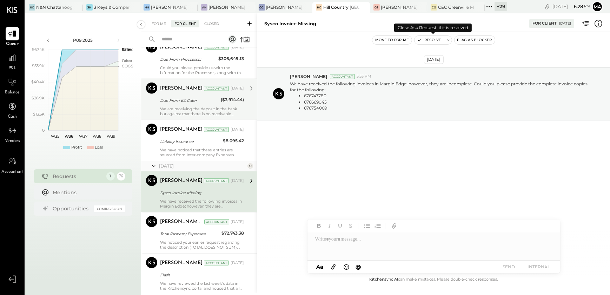
click at [429, 41] on button "Resolve" at bounding box center [429, 40] width 29 height 8
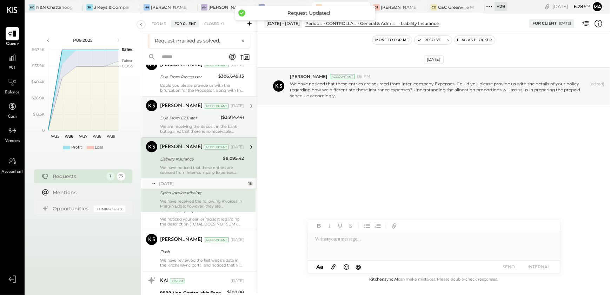
scroll to position [841, 0]
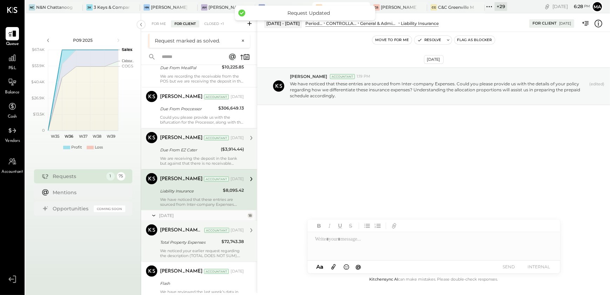
click at [171, 239] on div "Total Property Expenses" at bounding box center [189, 242] width 59 height 7
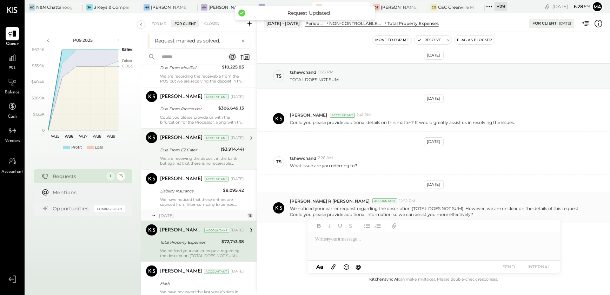
scroll to position [4, 0]
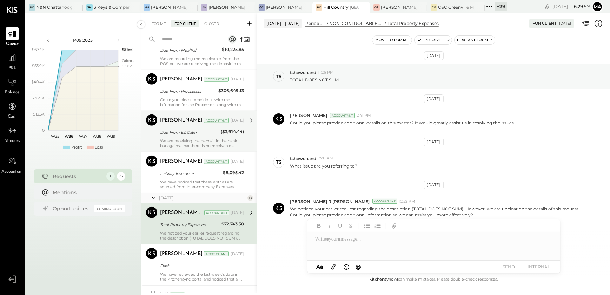
click at [597, 26] on icon at bounding box center [598, 23] width 9 height 9
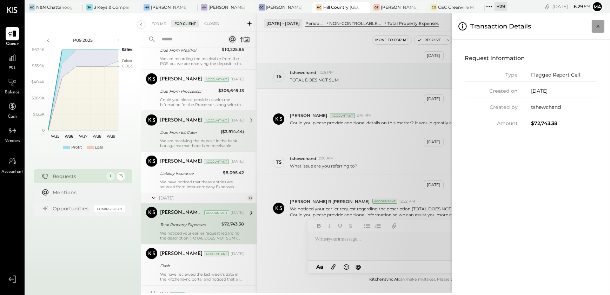
click at [599, 23] on icon "Close panel" at bounding box center [598, 26] width 7 height 7
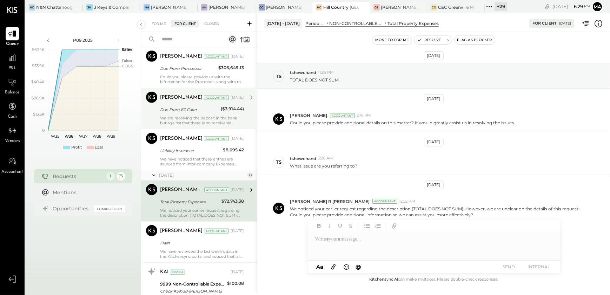
scroll to position [906, 0]
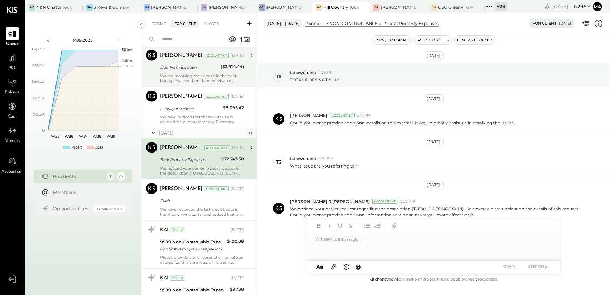
click at [281, 75] on div "ts" at bounding box center [279, 76] width 6 height 7
click at [434, 39] on button "Resolve" at bounding box center [429, 40] width 29 height 8
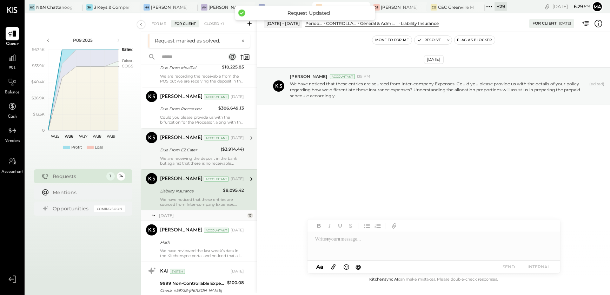
scroll to position [873, 0]
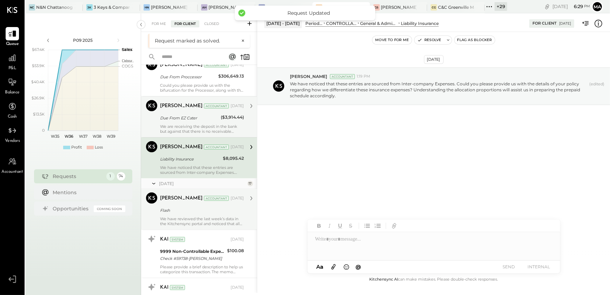
click at [179, 209] on div "Flash" at bounding box center [201, 210] width 82 height 7
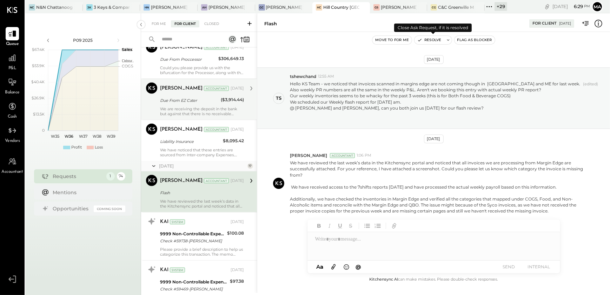
click at [426, 40] on button "Resolve" at bounding box center [429, 40] width 29 height 8
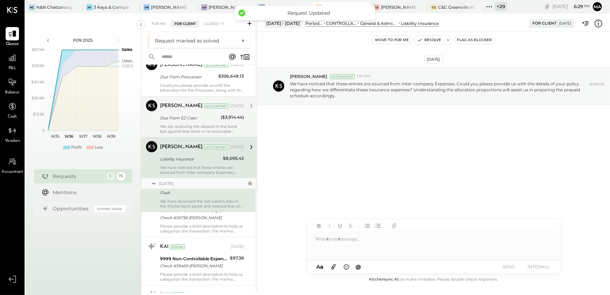
scroll to position [841, 0]
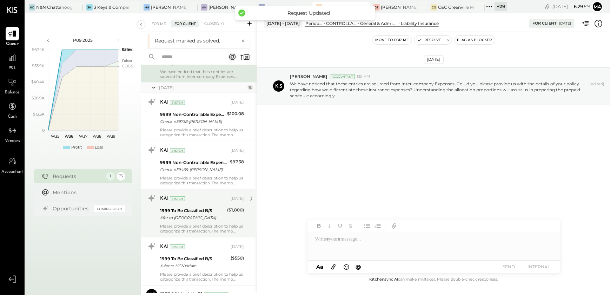
click at [191, 206] on div "1999 To Be Classified B/S Xfer to NY" at bounding box center [192, 213] width 65 height 15
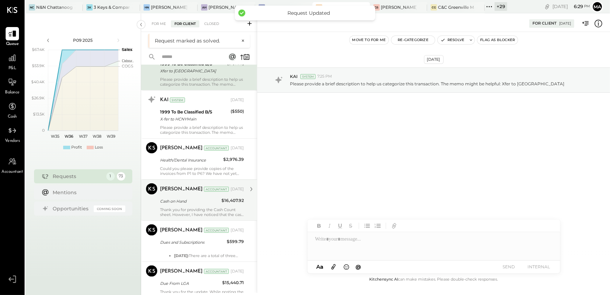
scroll to position [1128, 0]
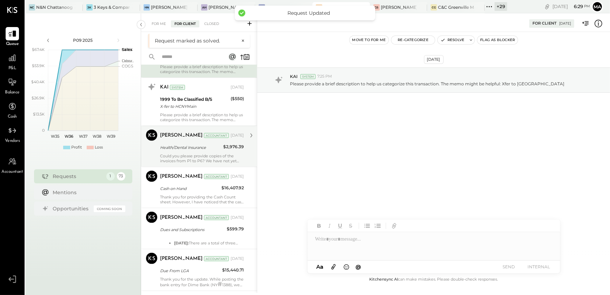
click at [201, 171] on div "Narendra Gupta Accountant Jun 26, 2025" at bounding box center [202, 177] width 84 height 12
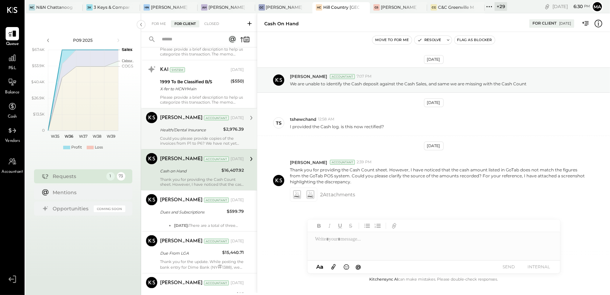
click at [201, 131] on div "Health/Dental Insurance" at bounding box center [190, 129] width 61 height 7
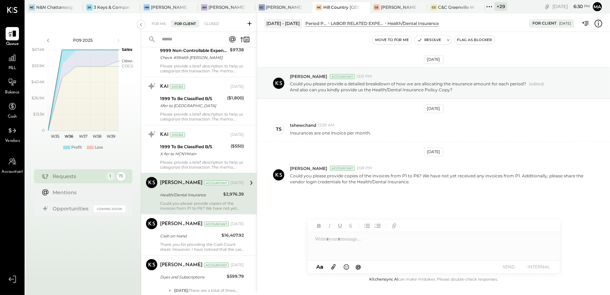
scroll to position [1064, 0]
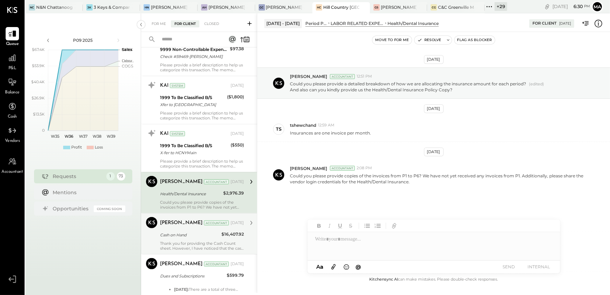
click at [181, 241] on div "Thank you for providing the Cash Count sheet. However, I have noticed that the …" at bounding box center [202, 246] width 84 height 10
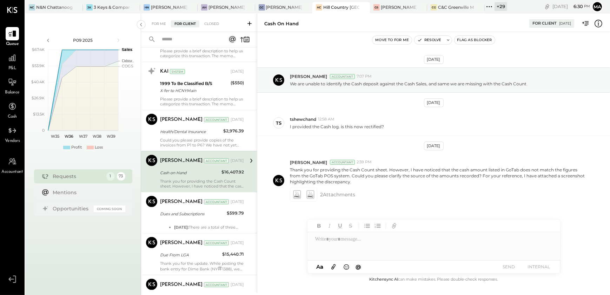
scroll to position [1128, 0]
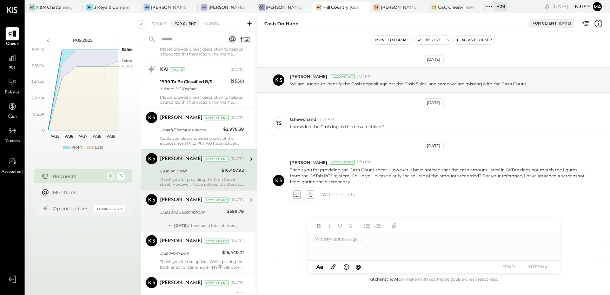
click at [211, 214] on div "Dues and Subscriptions" at bounding box center [192, 212] width 65 height 8
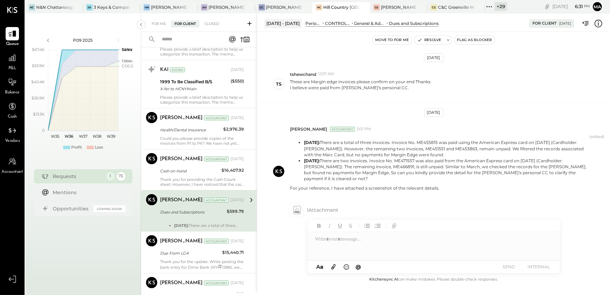
scroll to position [1160, 0]
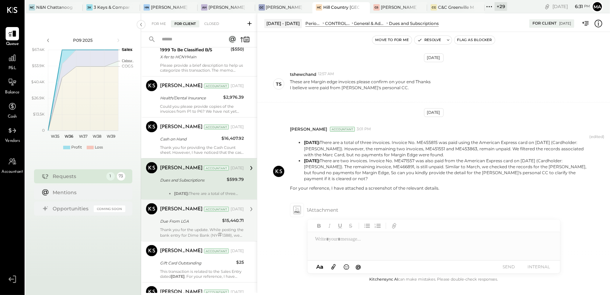
click at [202, 218] on div "Due From LGA" at bounding box center [190, 221] width 60 height 7
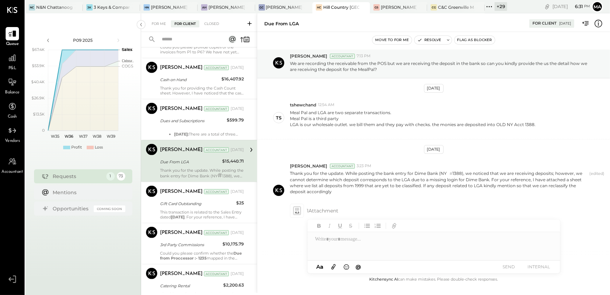
scroll to position [1224, 0]
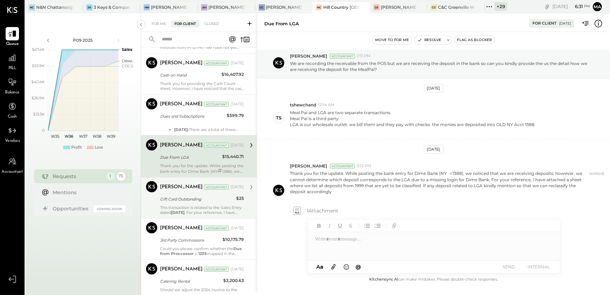
click at [219, 209] on div "This transaction is related to the Sales Entry dated April 12, 2025 . For your …" at bounding box center [202, 210] width 84 height 10
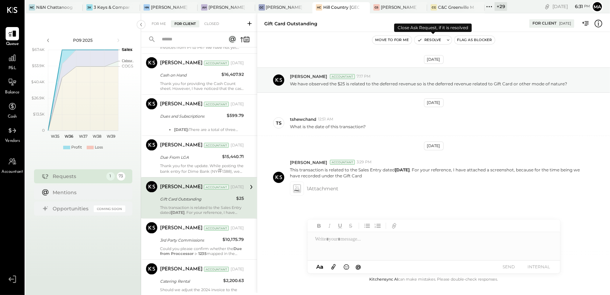
click at [432, 42] on button "Resolve" at bounding box center [429, 40] width 29 height 8
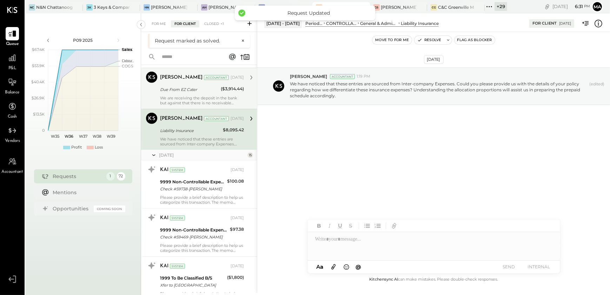
scroll to position [905, 0]
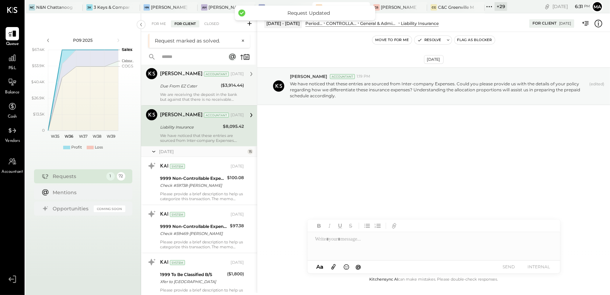
click at [218, 136] on div "We have noticed that these entries are sourced from Inter-company Expenses. Cou…" at bounding box center [202, 138] width 84 height 10
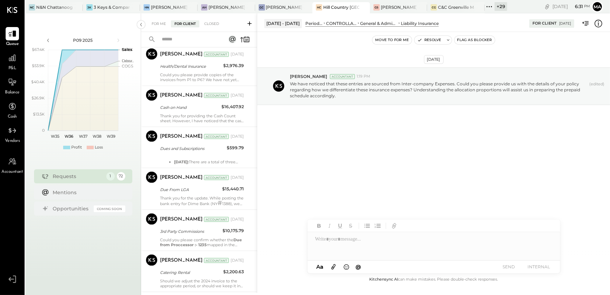
scroll to position [1192, 0]
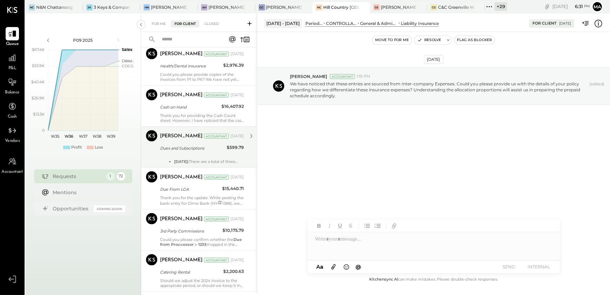
click at [205, 155] on p at bounding box center [202, 156] width 84 height 5
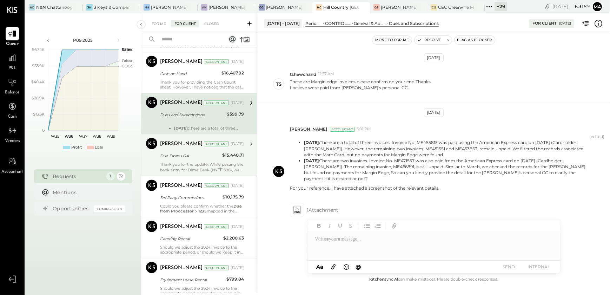
scroll to position [1256, 0]
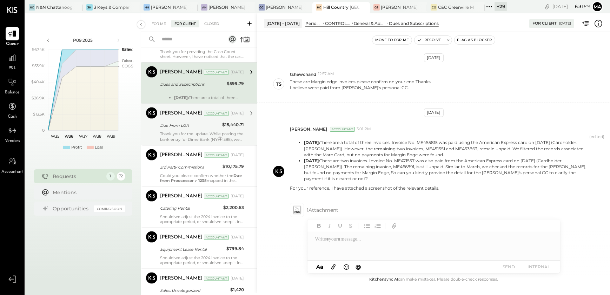
click at [212, 136] on div "Thank you for the update. While posting the bank entry for Dime Bank (NY # 1388…" at bounding box center [202, 136] width 84 height 11
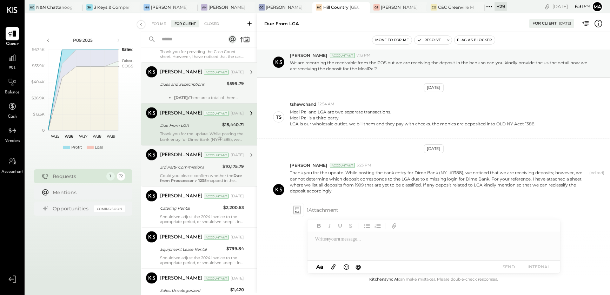
scroll to position [20, 0]
click at [209, 168] on div "3rd Party Commissions" at bounding box center [190, 167] width 60 height 7
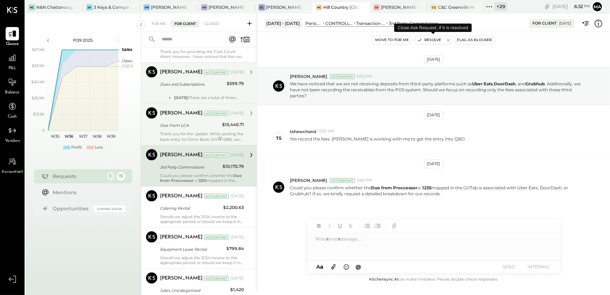
click at [426, 38] on button "Resolve" at bounding box center [429, 40] width 29 height 8
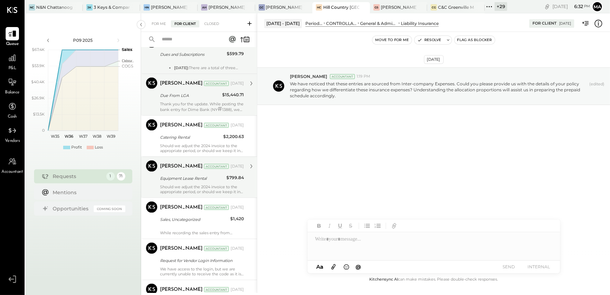
scroll to position [1288, 0]
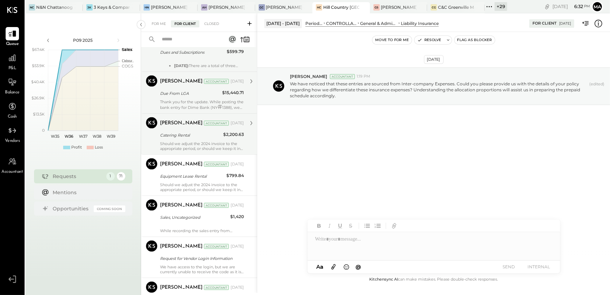
click at [206, 139] on div "Narendra Gupta Accountant Jun 26, 2025 Catering Rental $2,200.63 Should we adju…" at bounding box center [202, 134] width 84 height 34
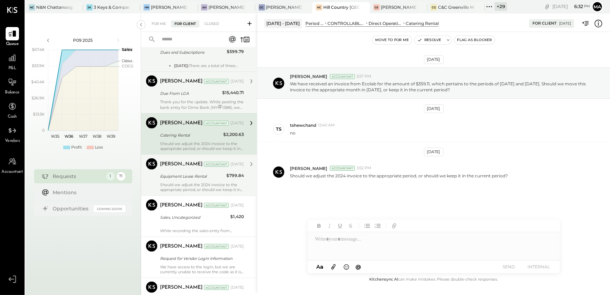
scroll to position [1352, 0]
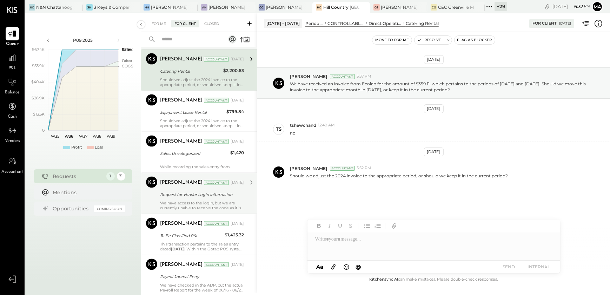
drag, startPoint x: 203, startPoint y: 161, endPoint x: 232, endPoint y: 172, distance: 31.4
click at [203, 160] on div "While recording the sales entry from Gotab, we noticed that the description onl…" at bounding box center [202, 164] width 84 height 10
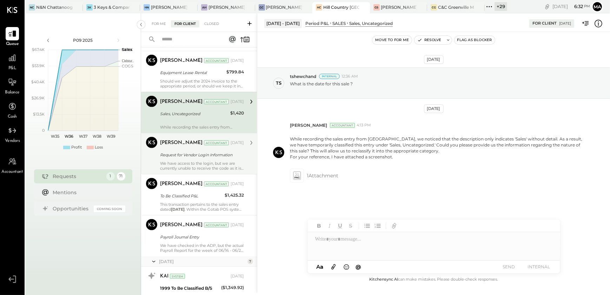
scroll to position [1447, 0]
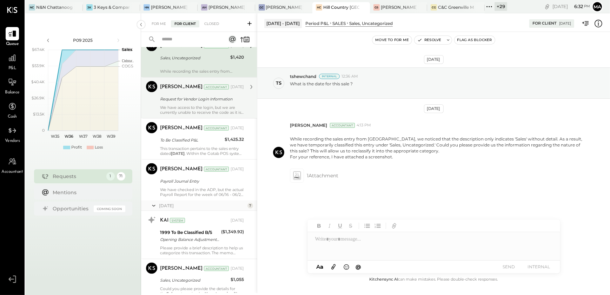
click at [207, 97] on div "Request for Vendor Login Information" at bounding box center [201, 99] width 82 height 7
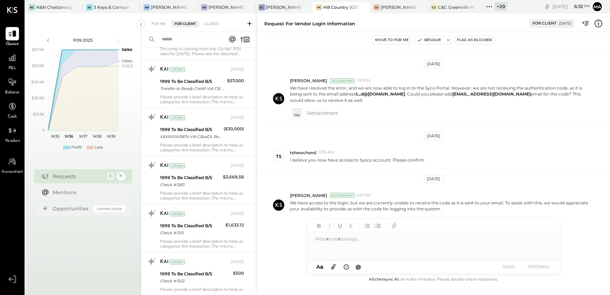
scroll to position [2976, 0]
